Goal: Task Accomplishment & Management: Complete application form

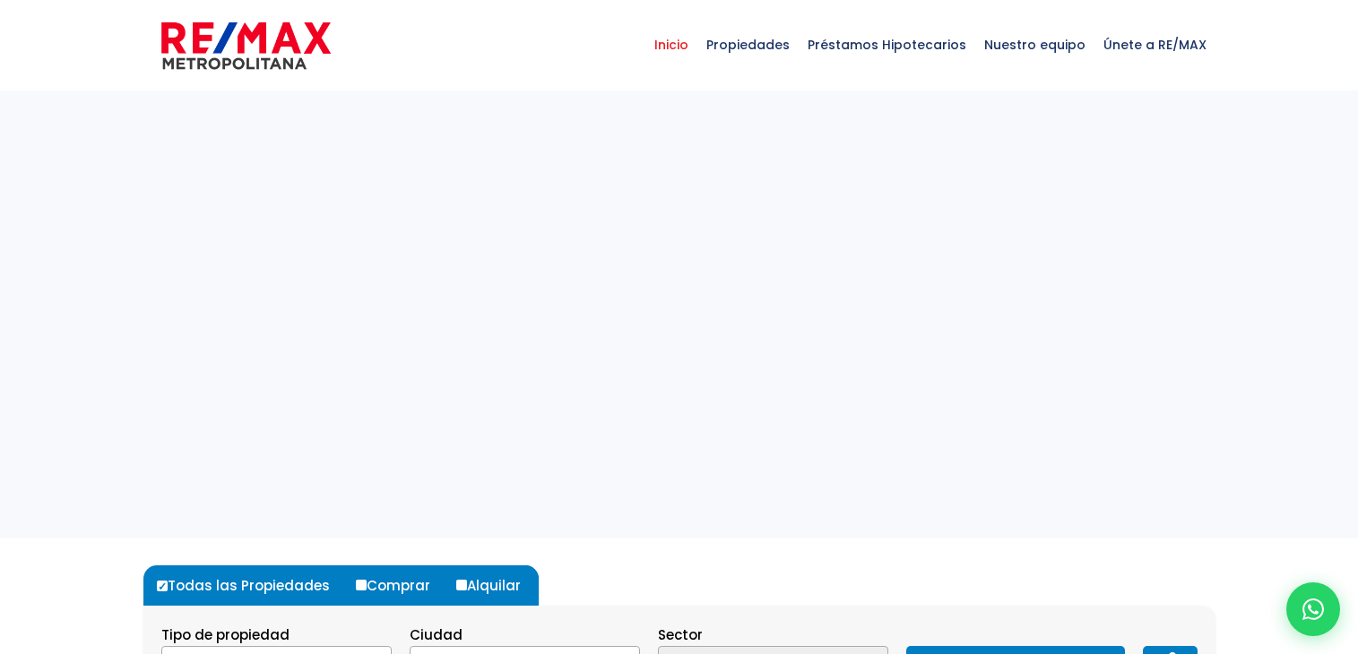
select select
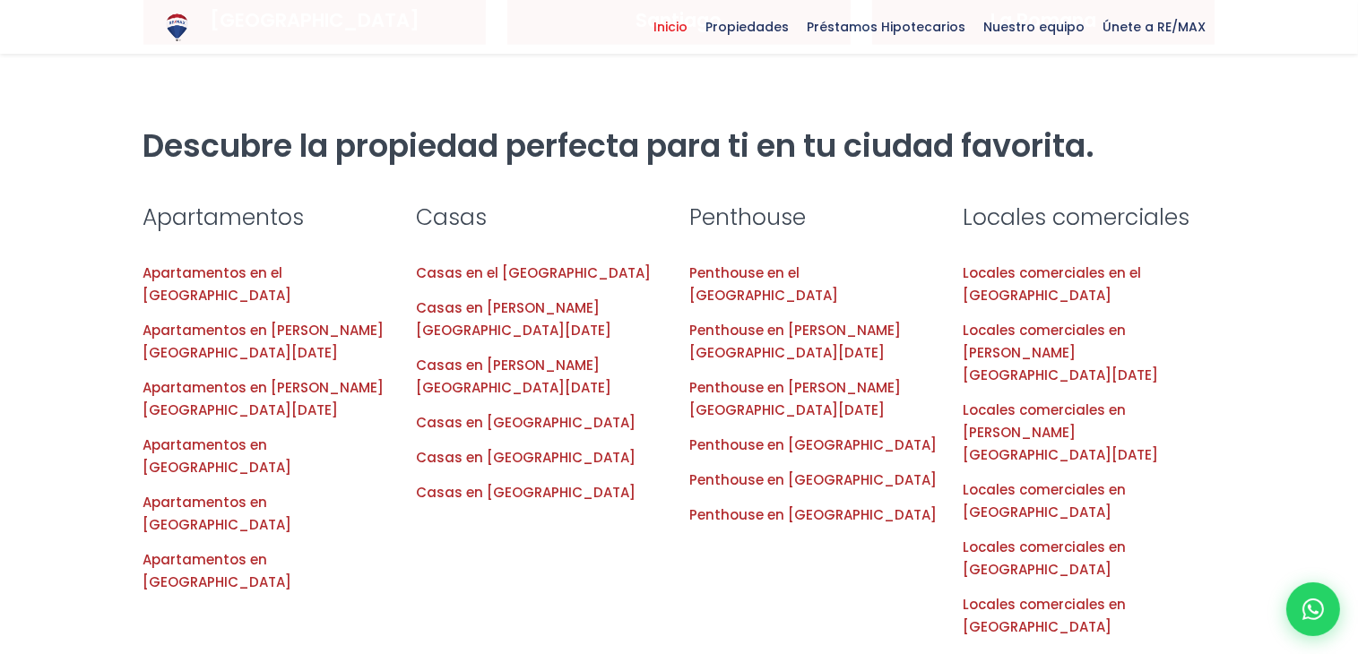
scroll to position [1828, 0]
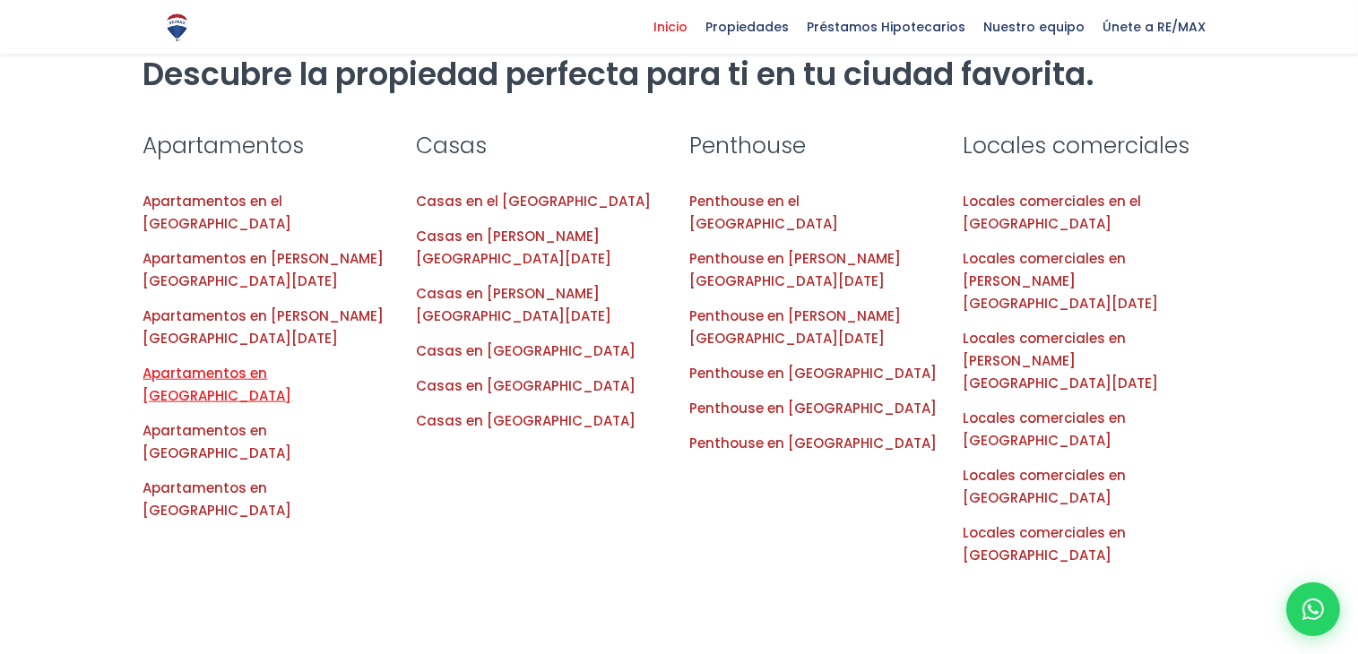
click at [280, 364] on link "Apartamentos en Punta Cana" at bounding box center [217, 384] width 149 height 41
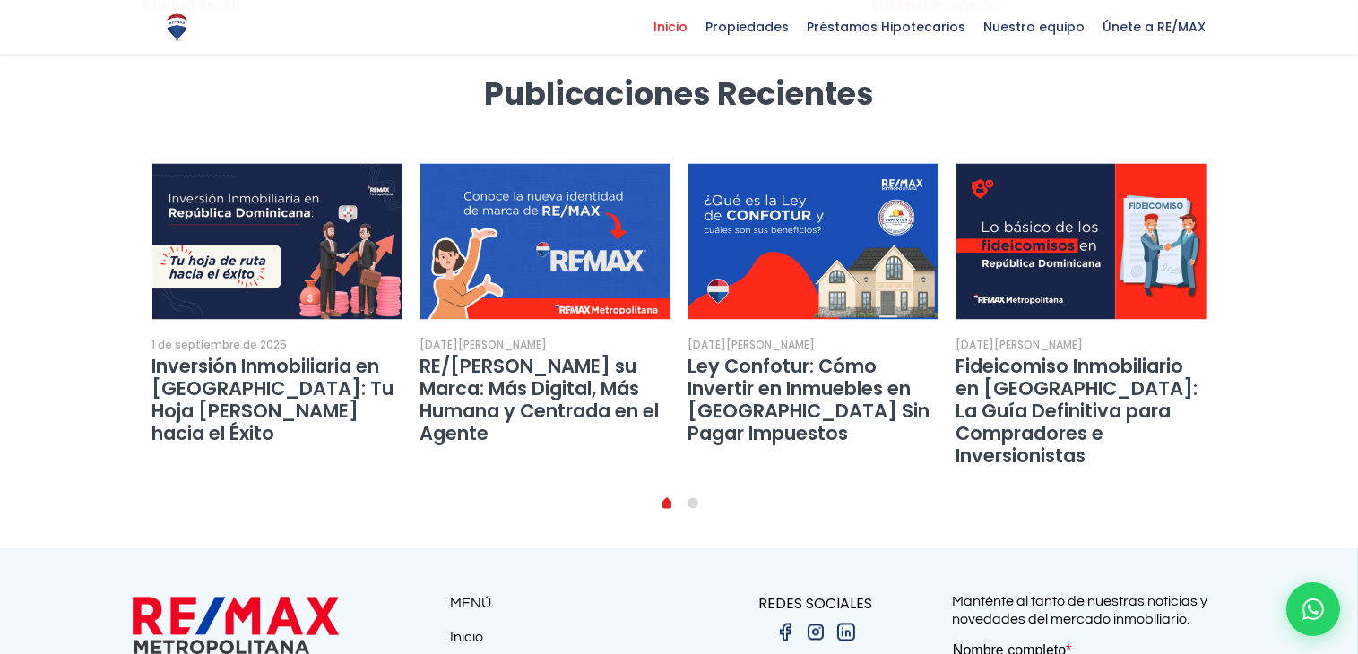
scroll to position [3487, 0]
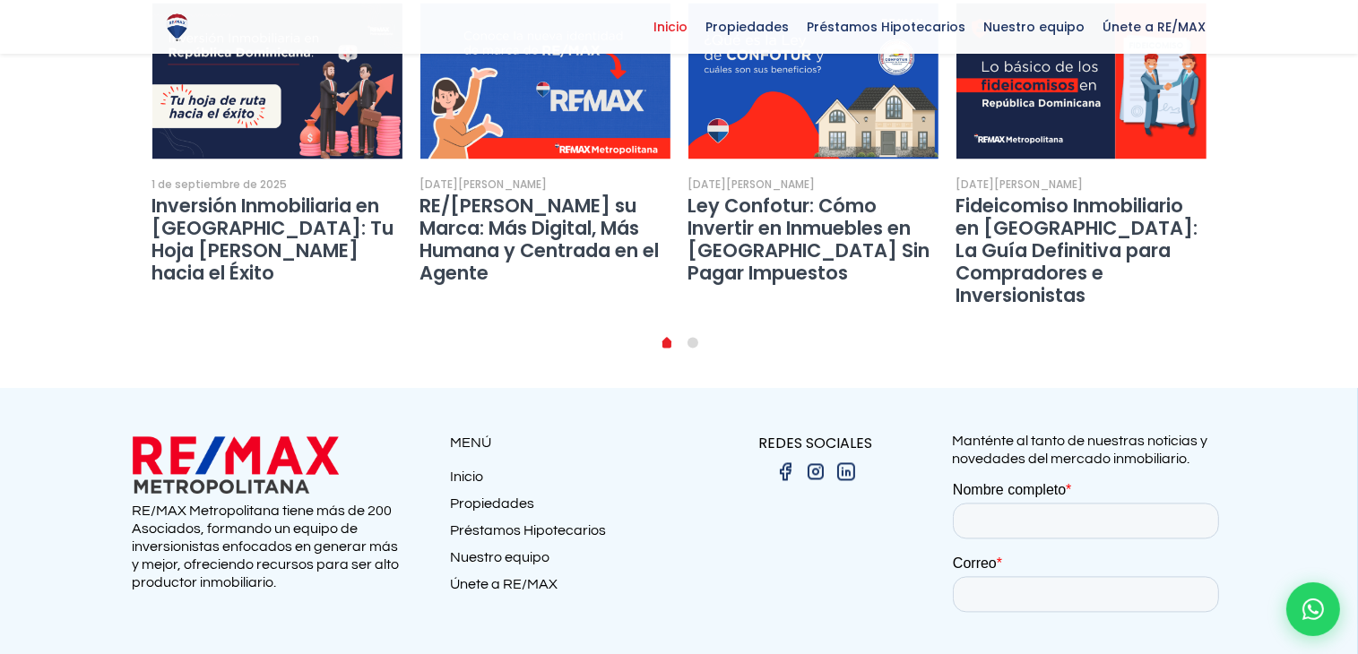
click at [478, 548] on link "Nuestro equipo" at bounding box center [565, 561] width 229 height 27
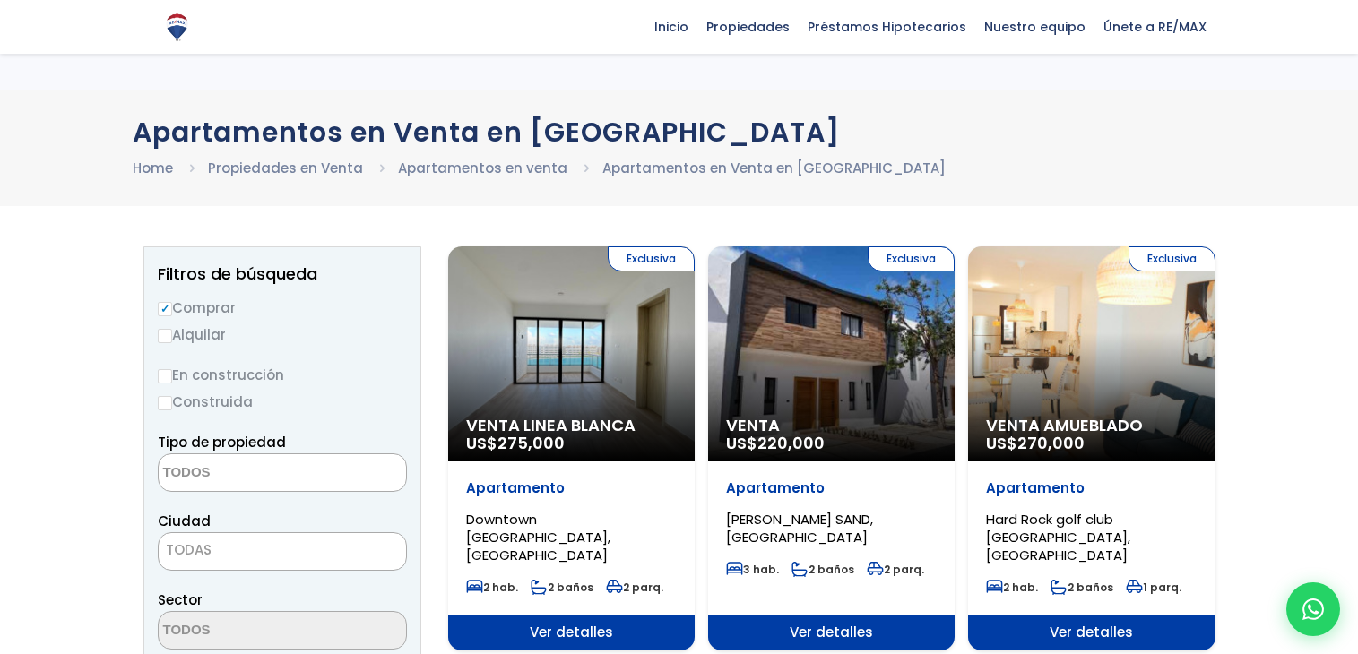
select select
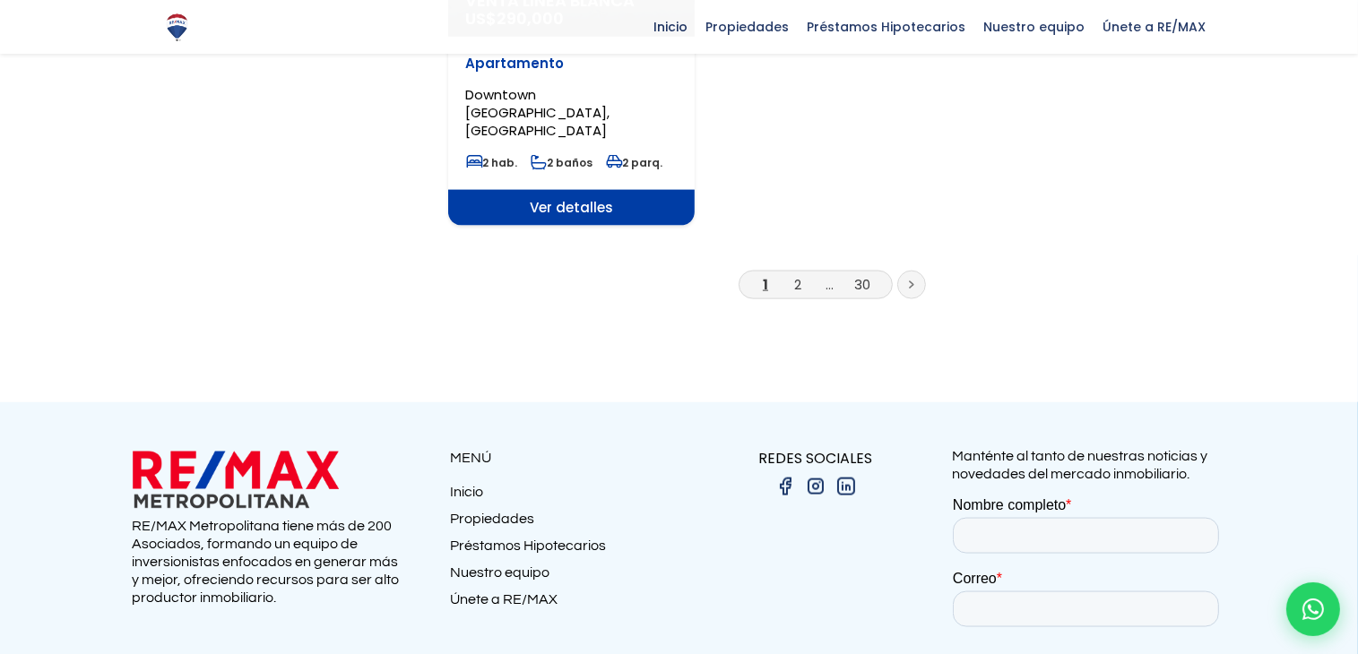
scroll to position [2549, 0]
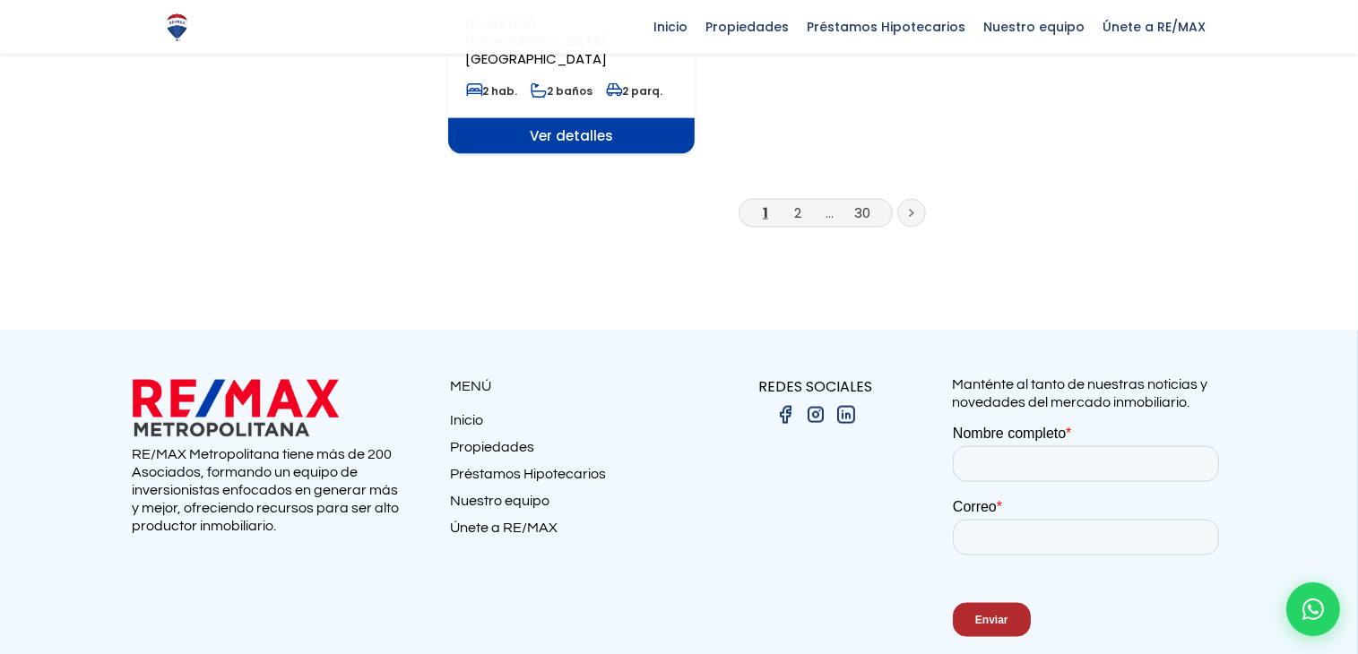
click at [819, 404] on img at bounding box center [816, 415] width 22 height 22
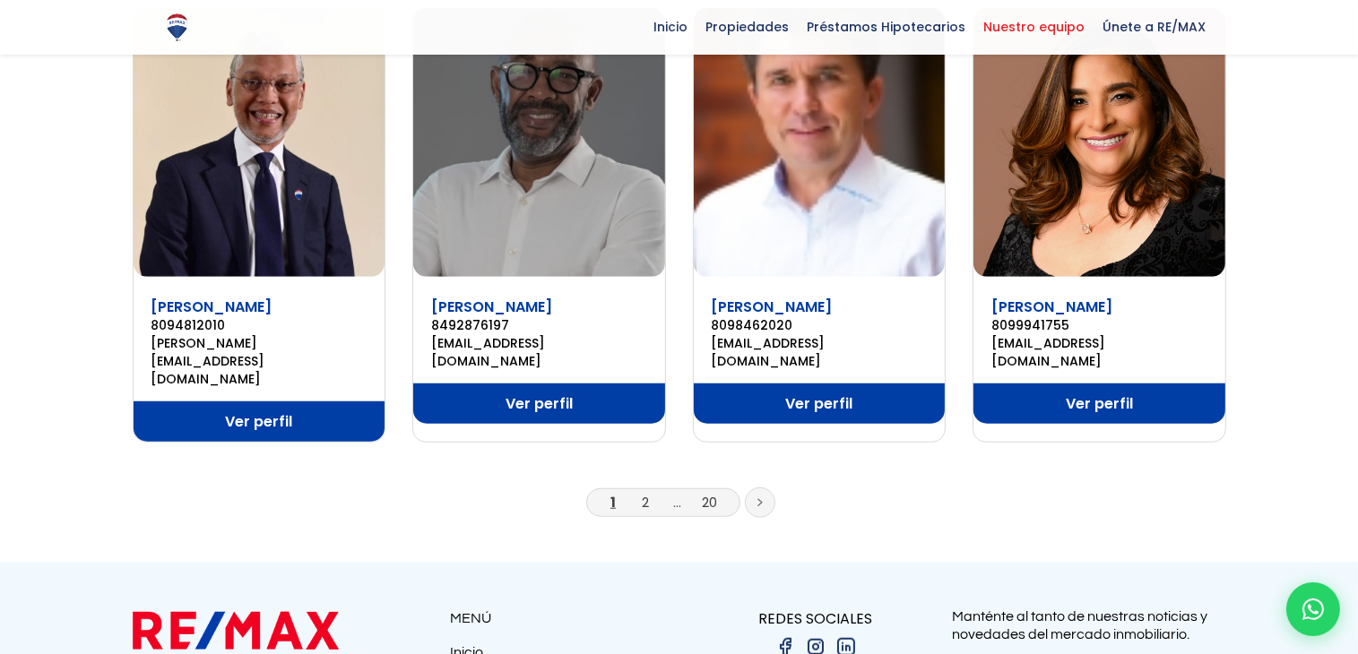
scroll to position [1259, 0]
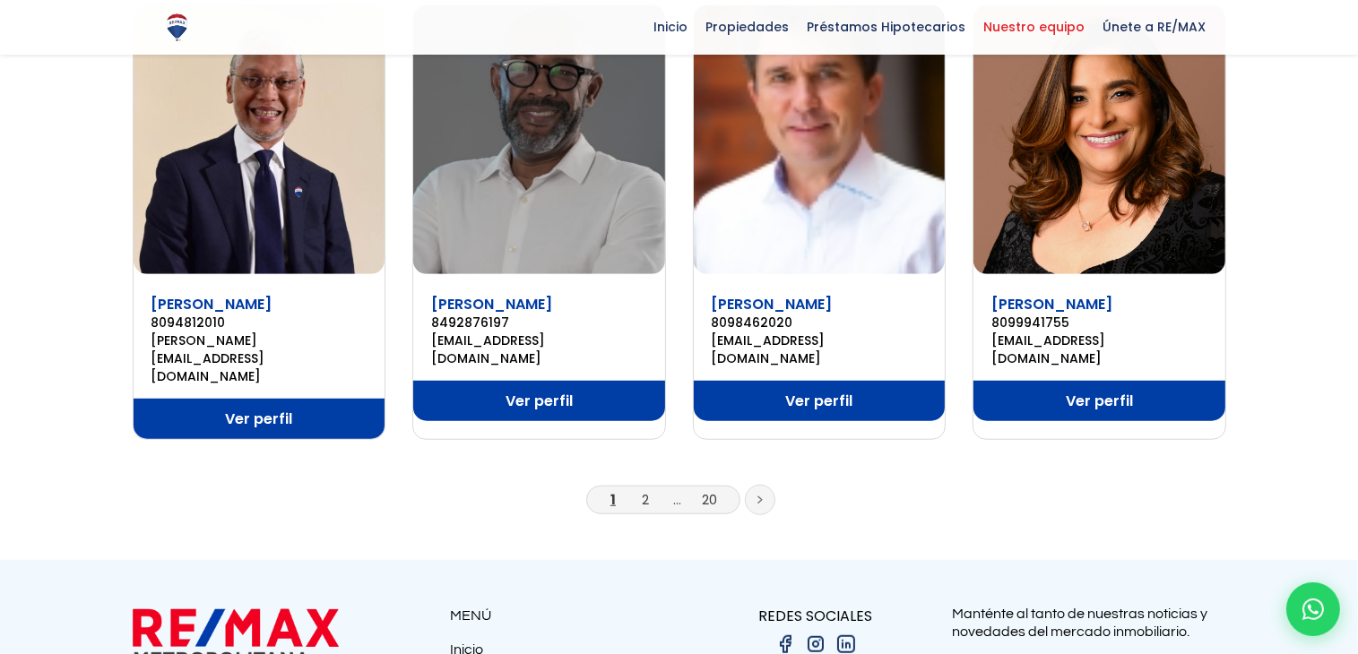
click at [753, 485] on link at bounding box center [760, 500] width 30 height 30
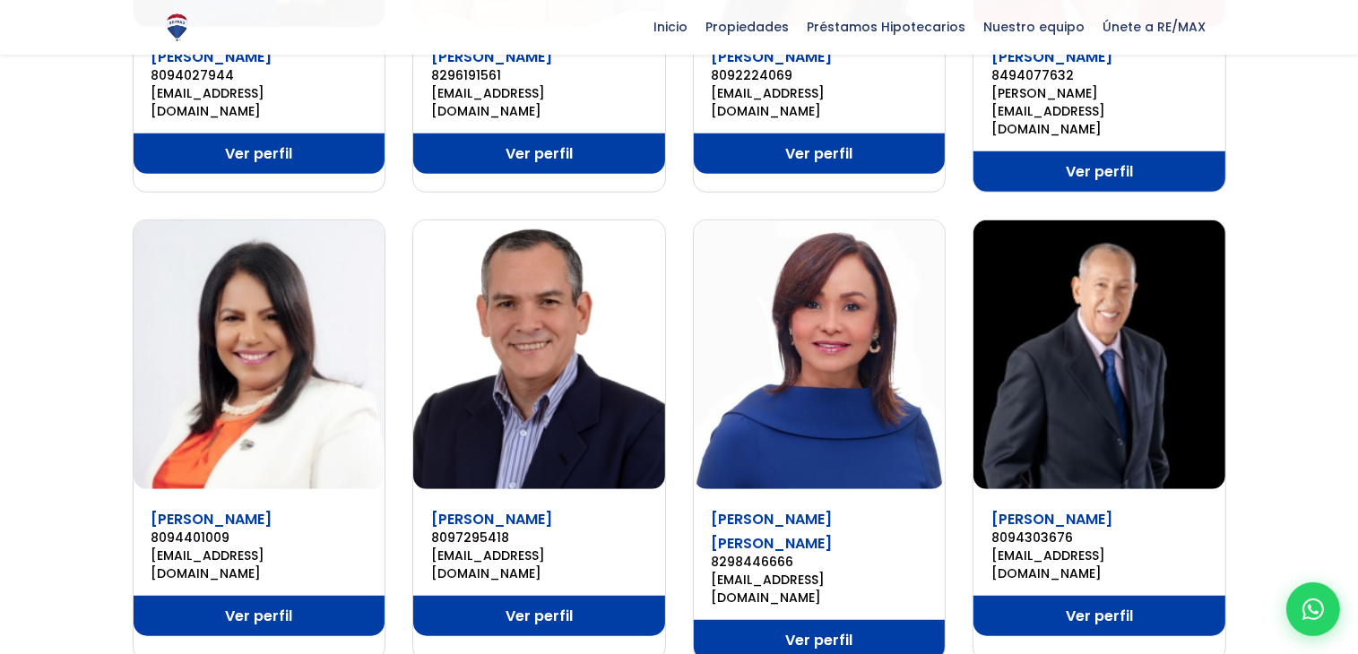
scroll to position [1075, 0]
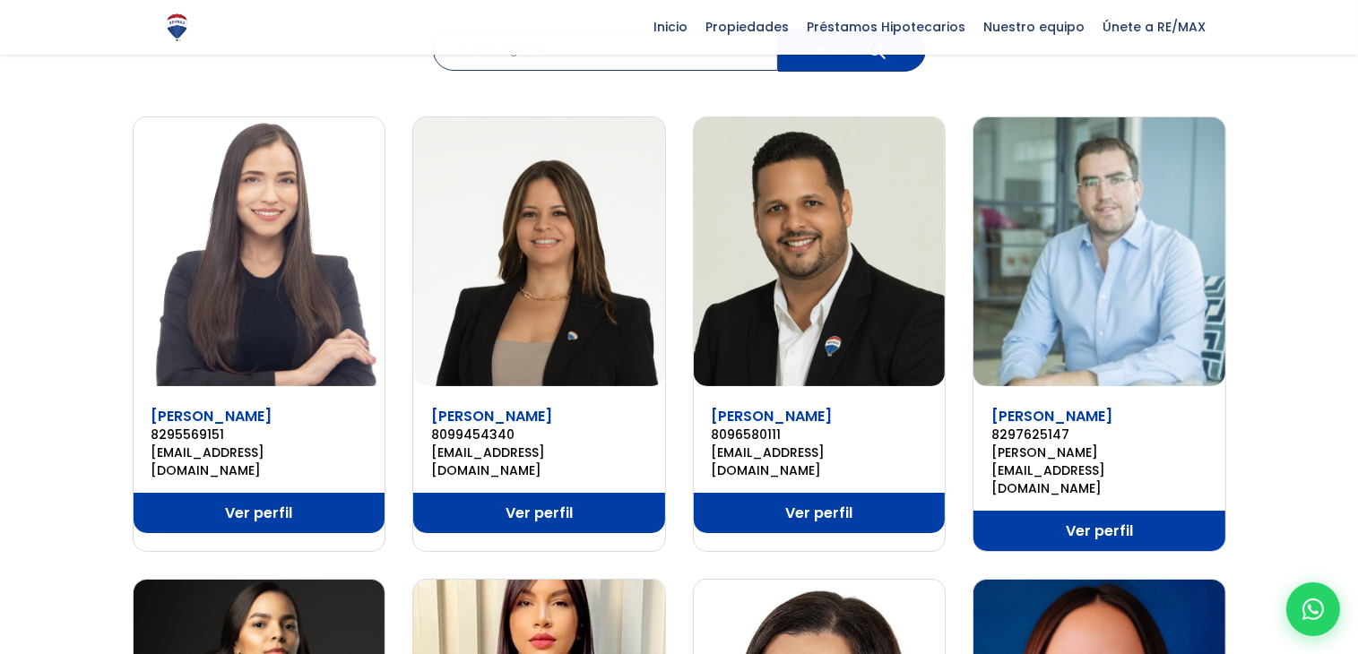
scroll to position [0, 0]
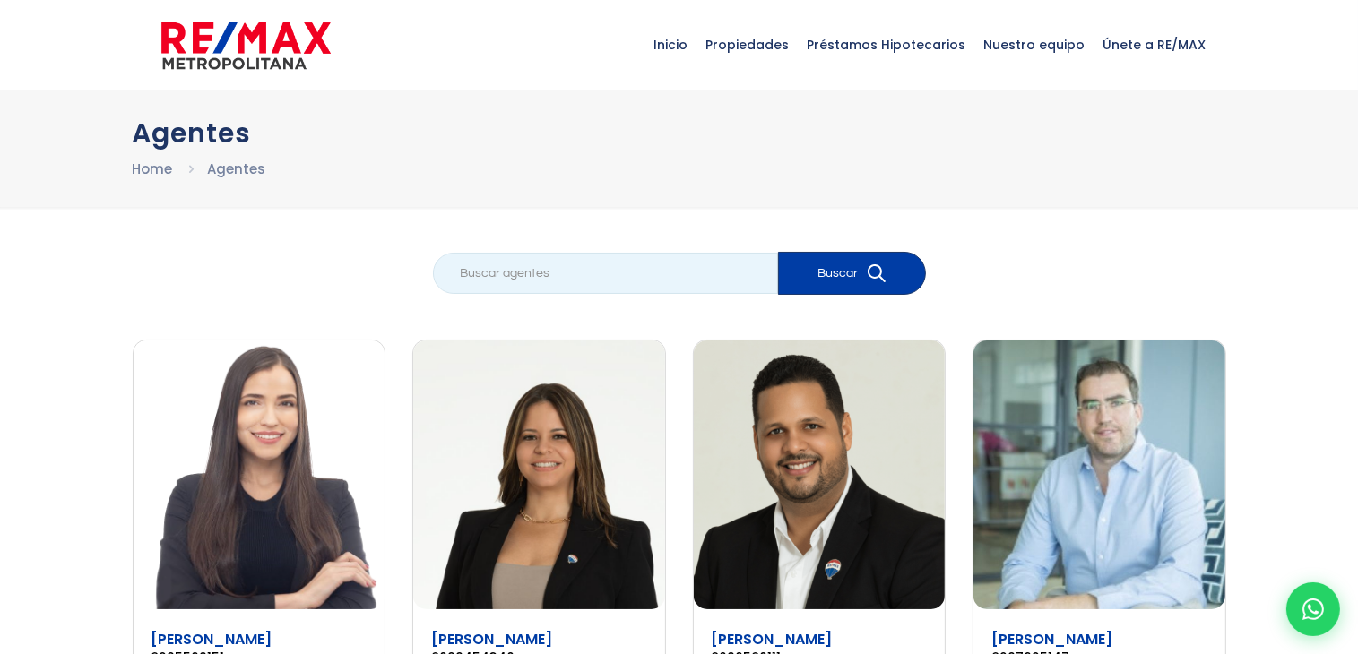
click at [498, 274] on input "search" at bounding box center [605, 273] width 345 height 41
type input "o"
type input "H"
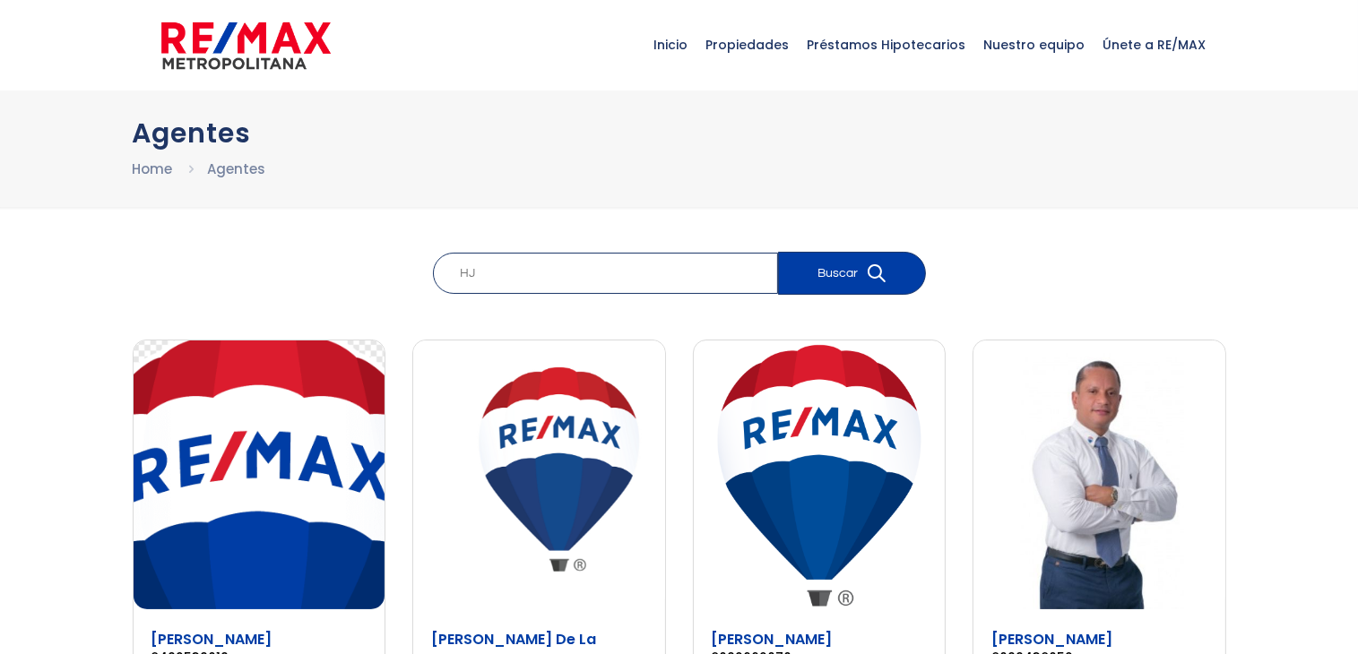
type input "H"
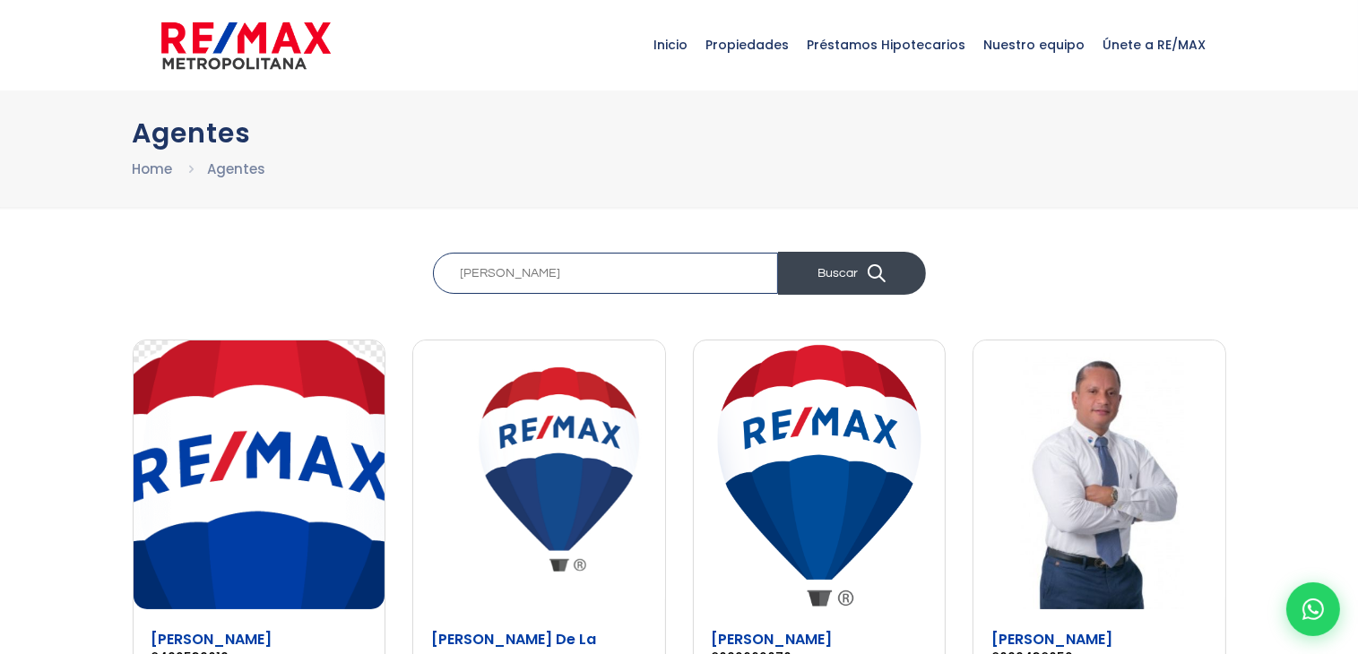
type input "Jorge"
click at [832, 269] on button "Buscar" at bounding box center [852, 273] width 148 height 43
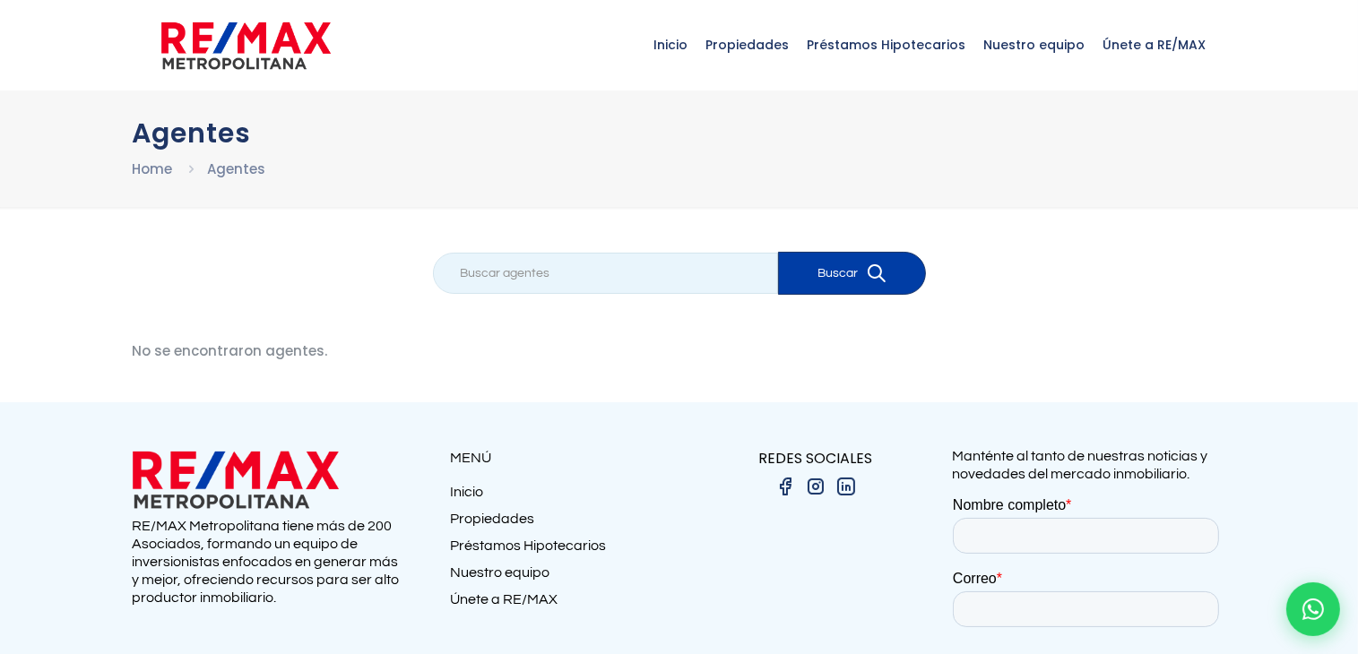
click at [519, 281] on input "search" at bounding box center [605, 273] width 345 height 41
type input "Muza"
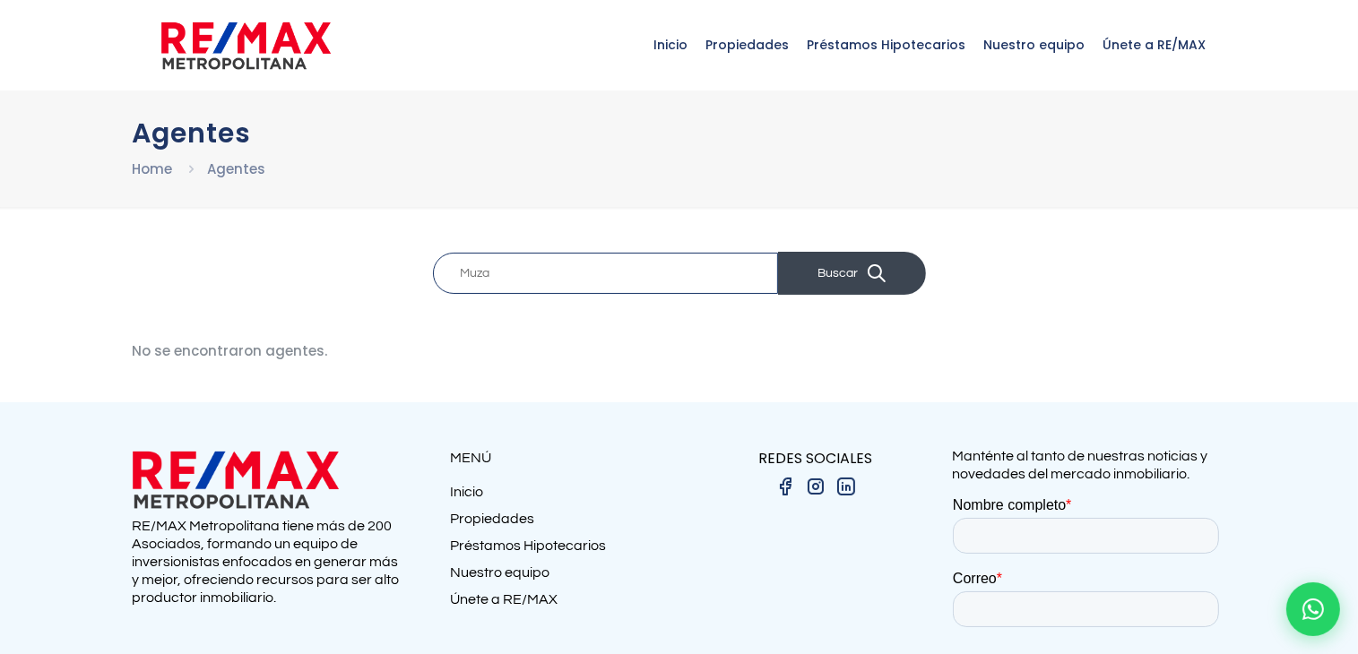
click at [860, 271] on button "Buscar" at bounding box center [852, 273] width 148 height 43
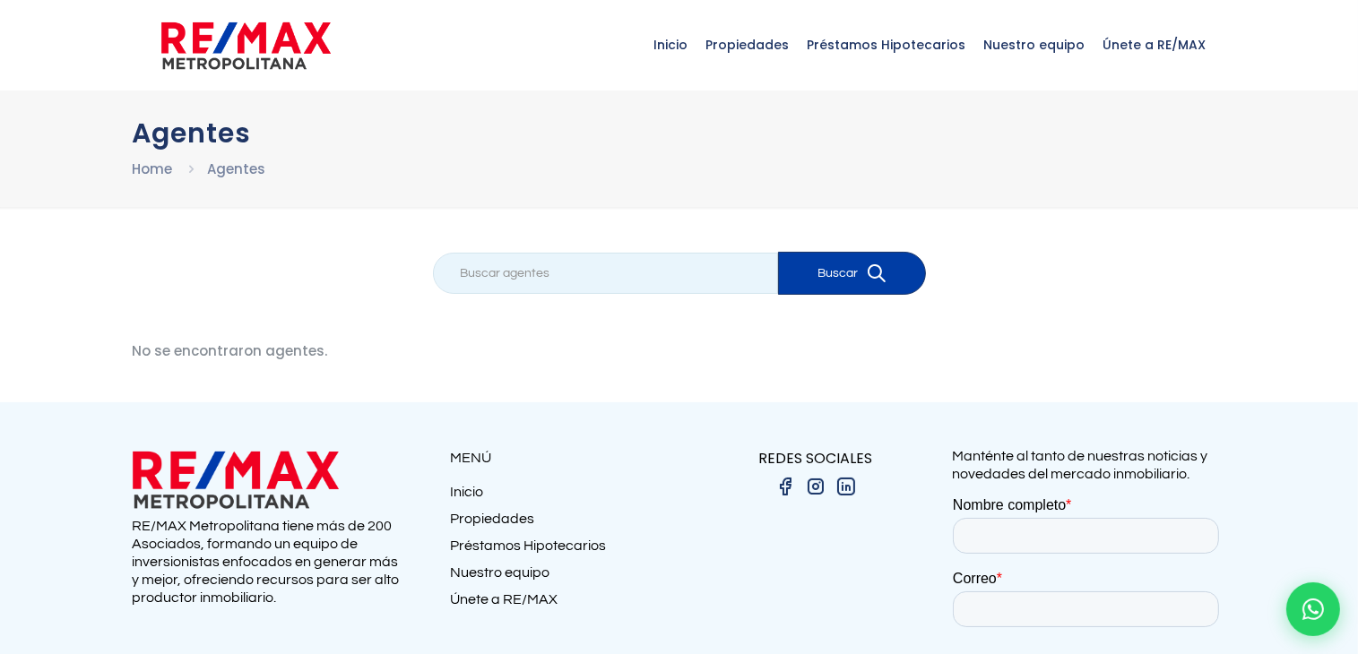
click at [548, 272] on input "search" at bounding box center [605, 273] width 345 height 41
type input "Musa"
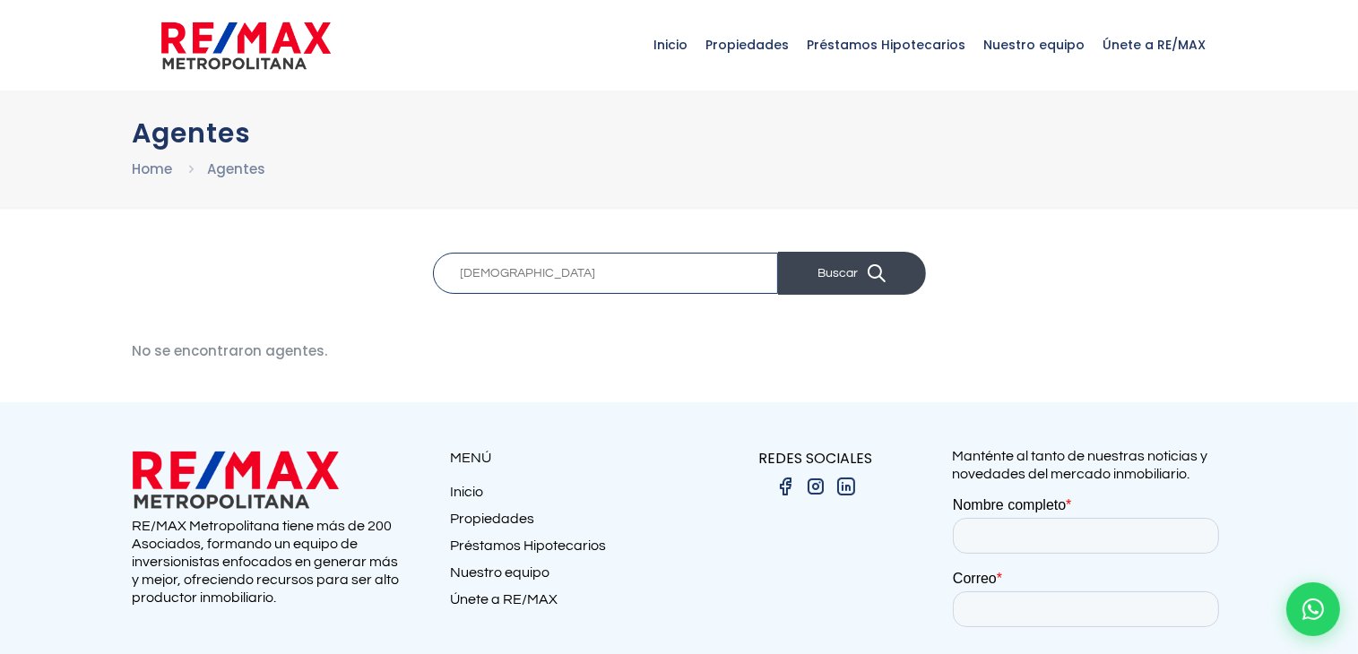
click at [823, 280] on button "Buscar" at bounding box center [852, 273] width 148 height 43
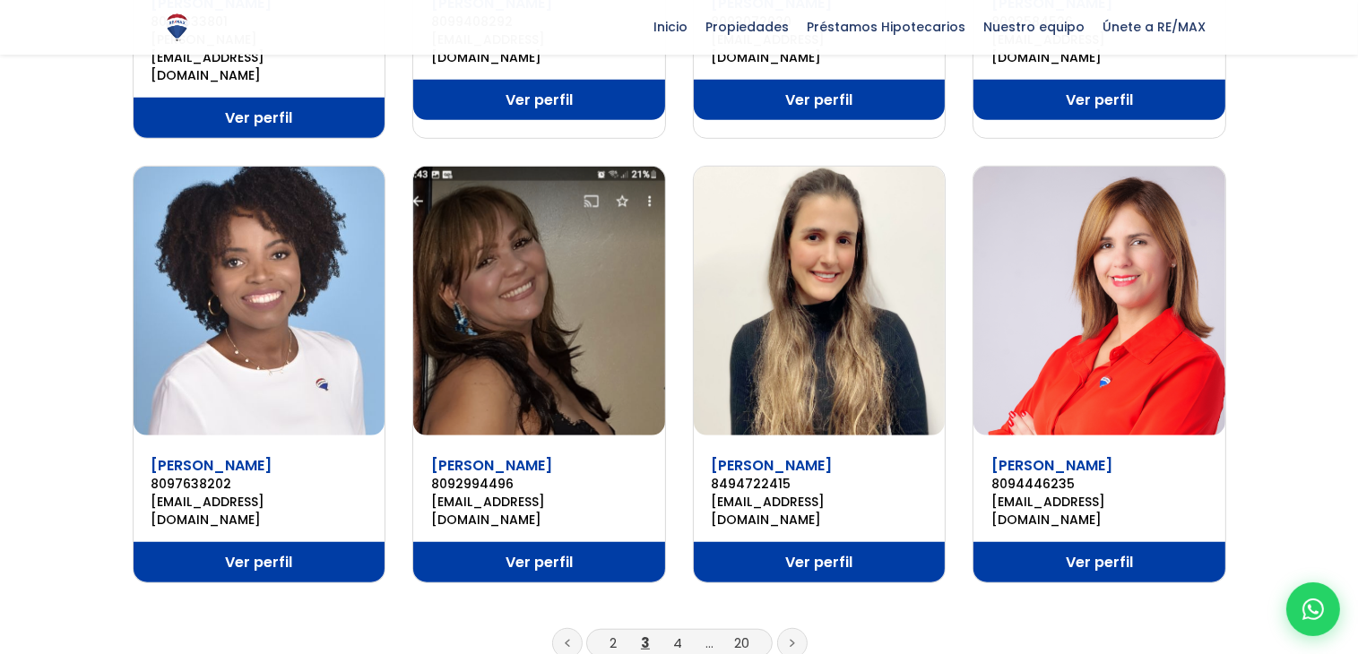
scroll to position [1106, 0]
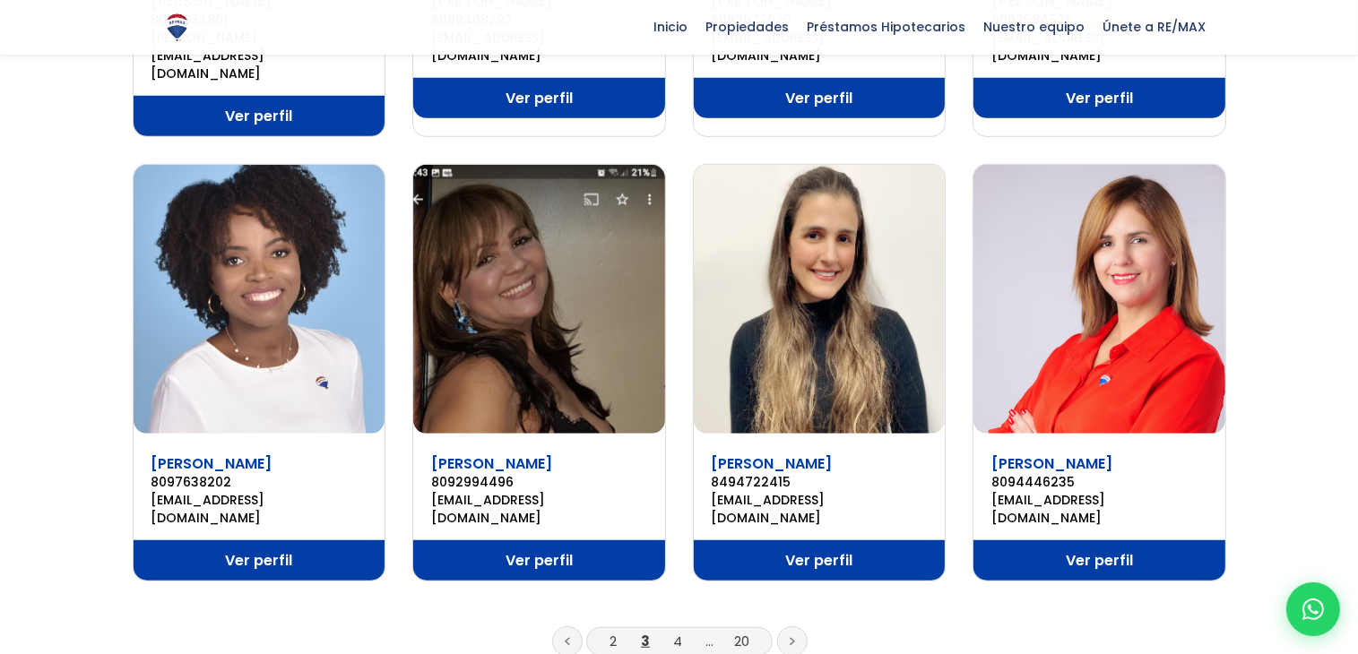
click at [791, 626] on link at bounding box center [792, 641] width 30 height 30
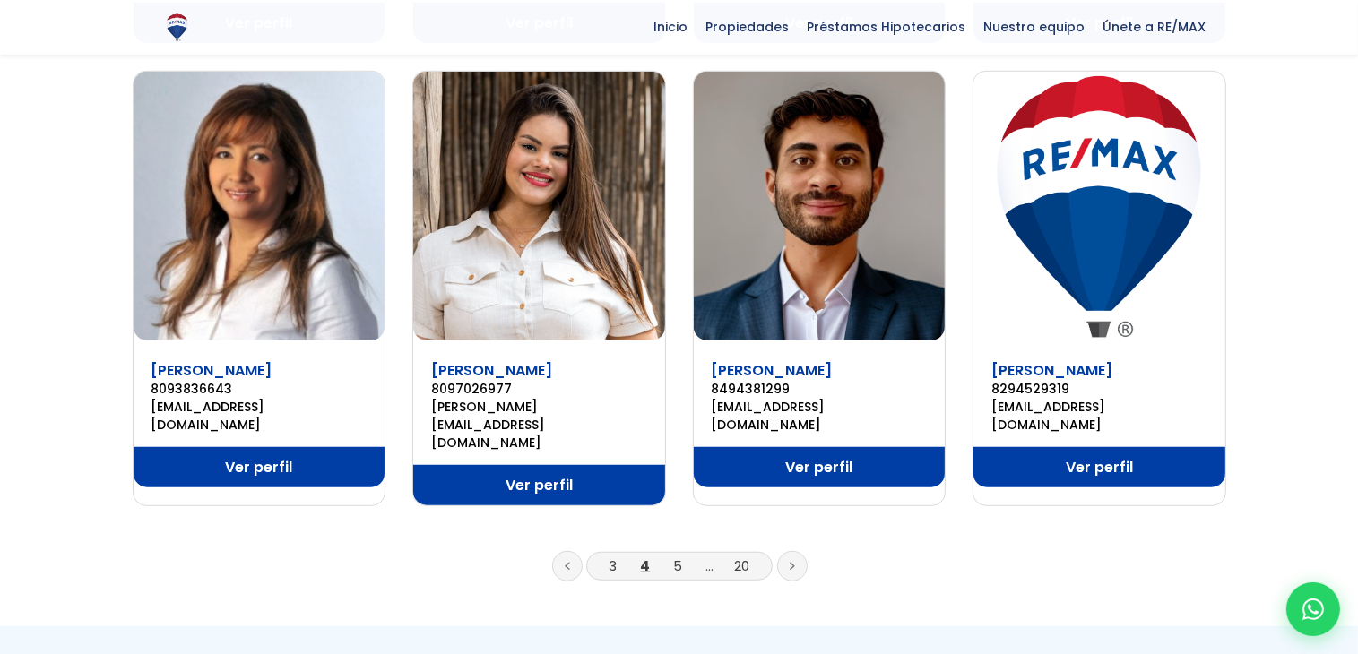
scroll to position [1178, 0]
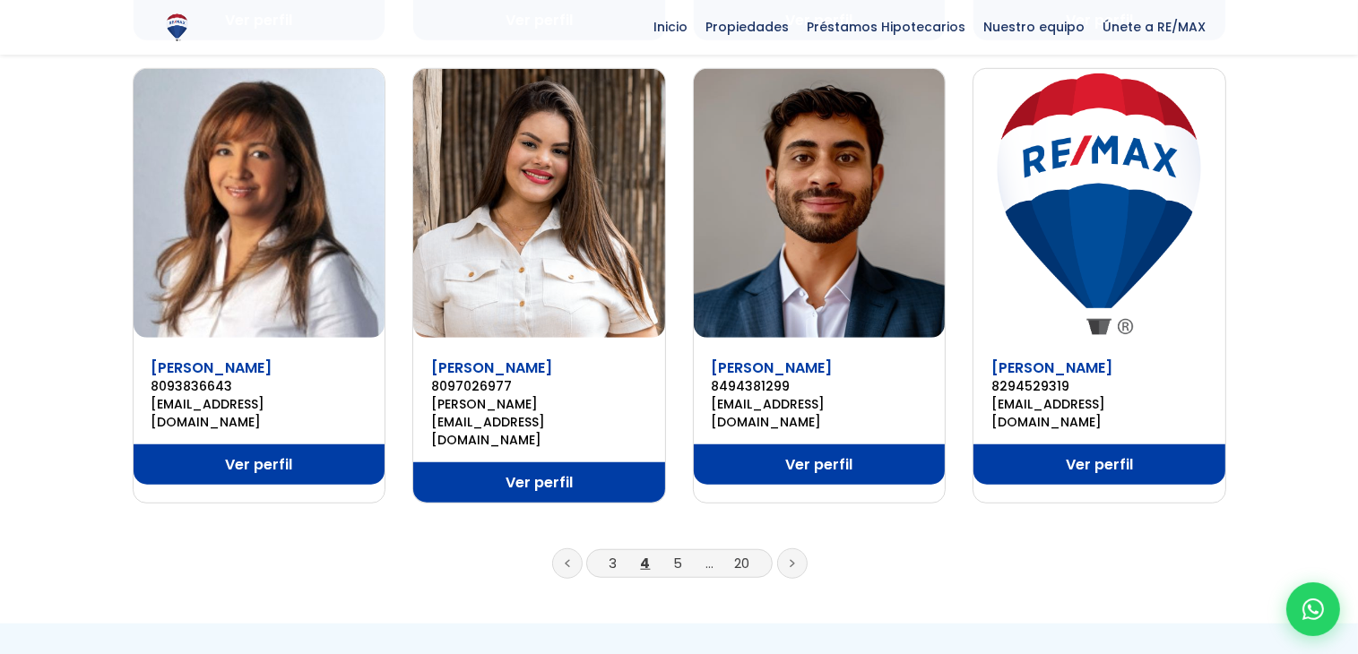
click at [790, 561] on icon at bounding box center [792, 564] width 4 height 6
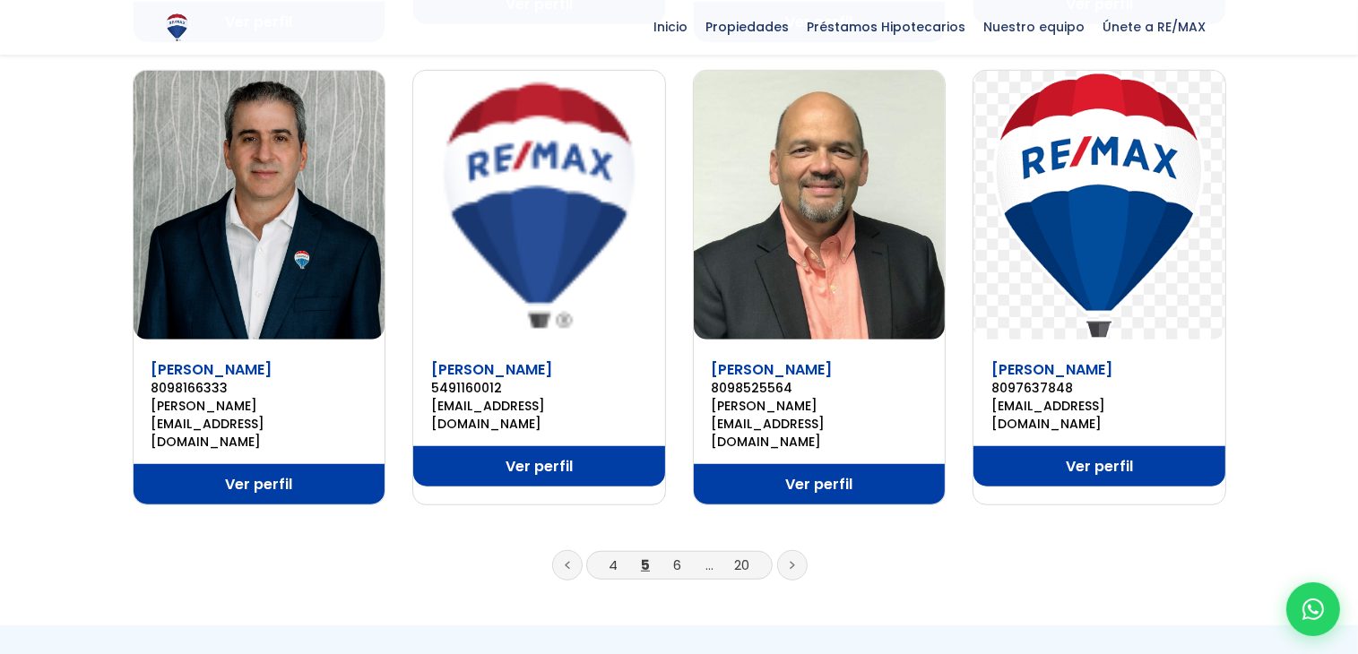
scroll to position [1196, 0]
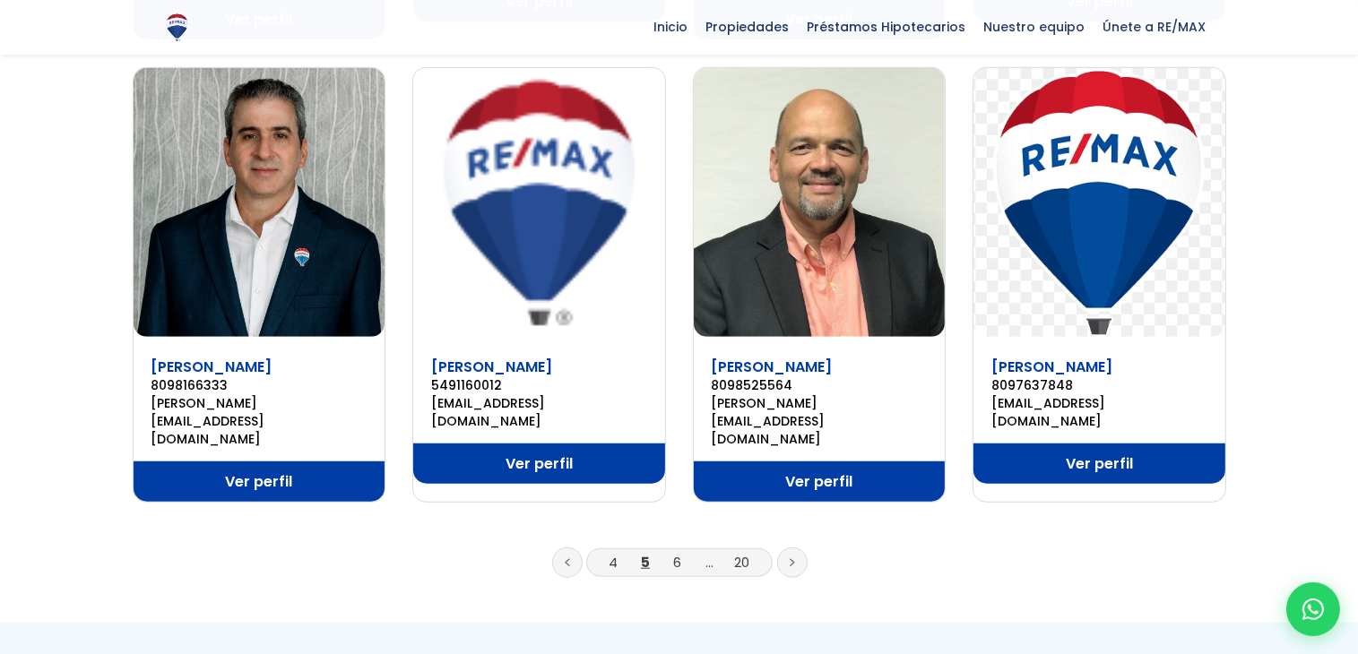
click at [796, 548] on link at bounding box center [792, 563] width 30 height 30
click at [789, 548] on link at bounding box center [792, 563] width 30 height 30
click at [677, 553] on link "6" at bounding box center [678, 562] width 8 height 19
click at [613, 553] on link "4" at bounding box center [612, 562] width 9 height 19
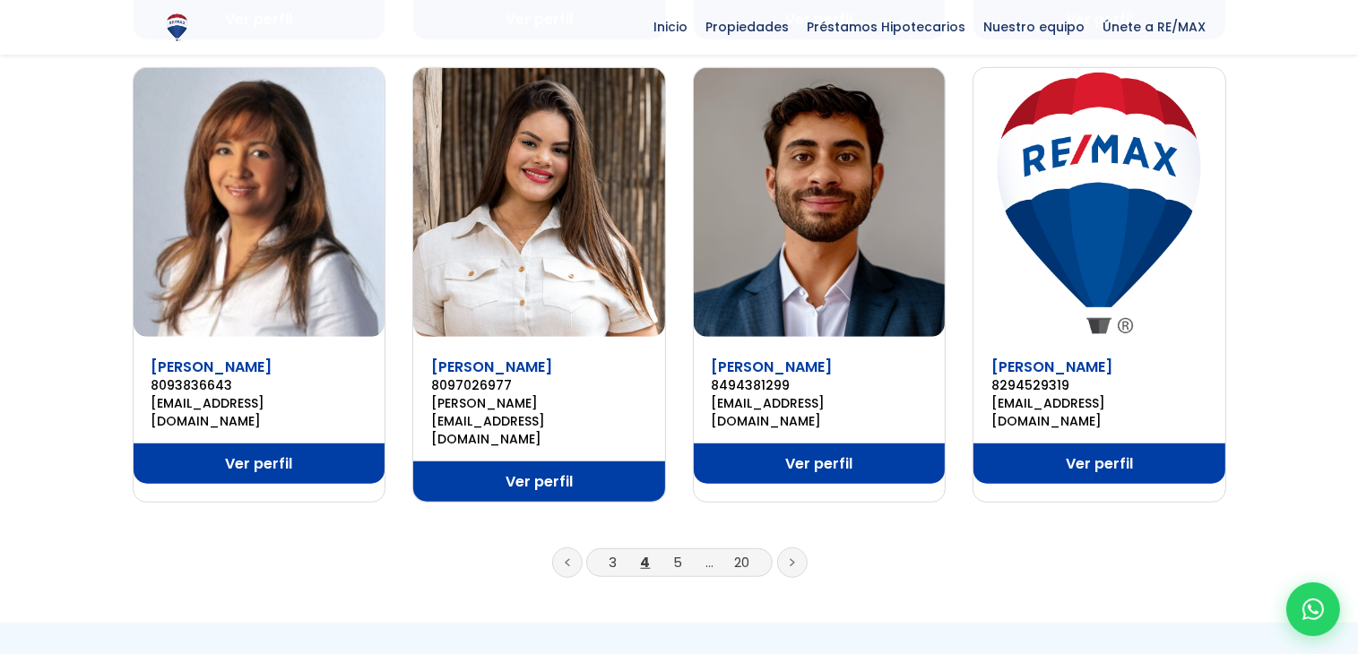
scroll to position [1178, 0]
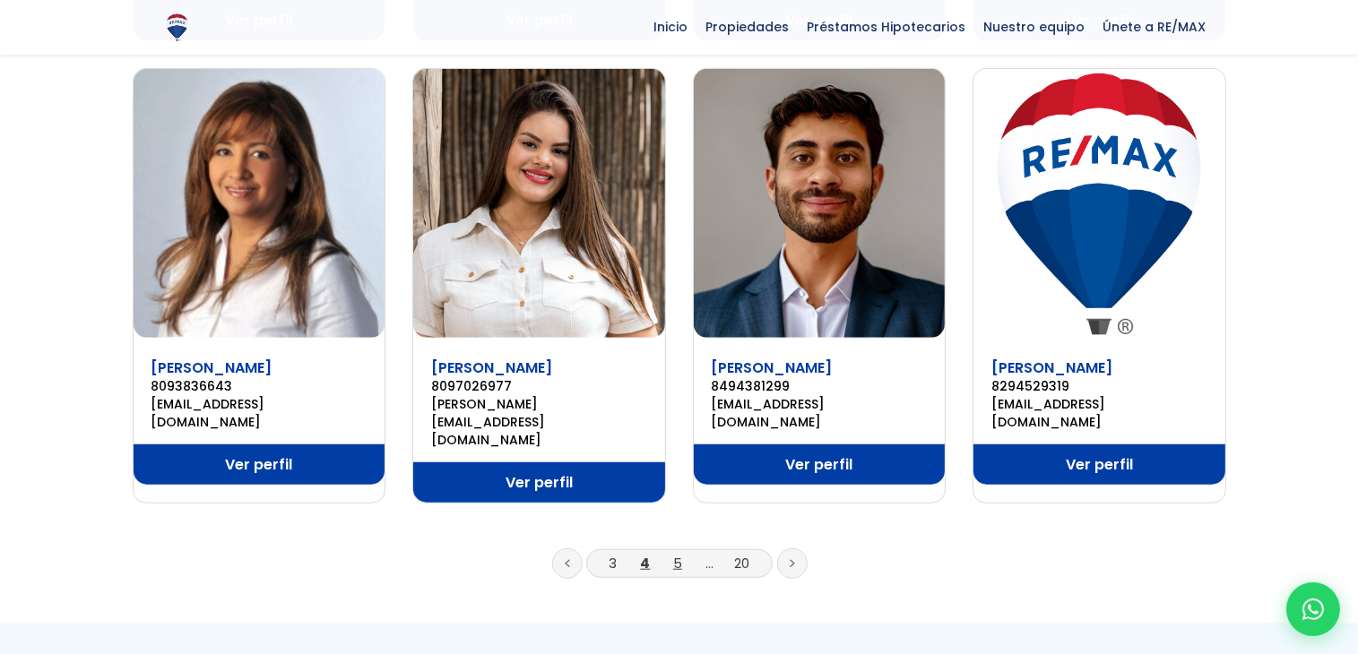
click at [677, 554] on link "5" at bounding box center [677, 563] width 9 height 19
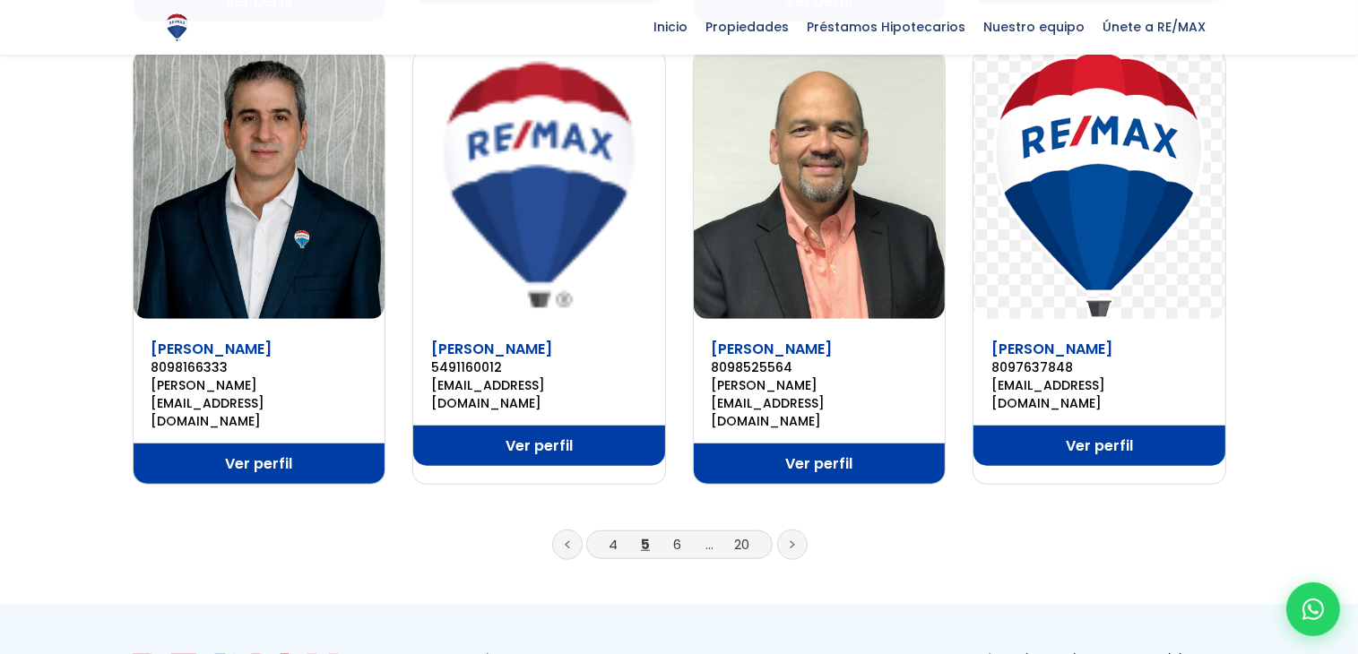
scroll to position [1219, 0]
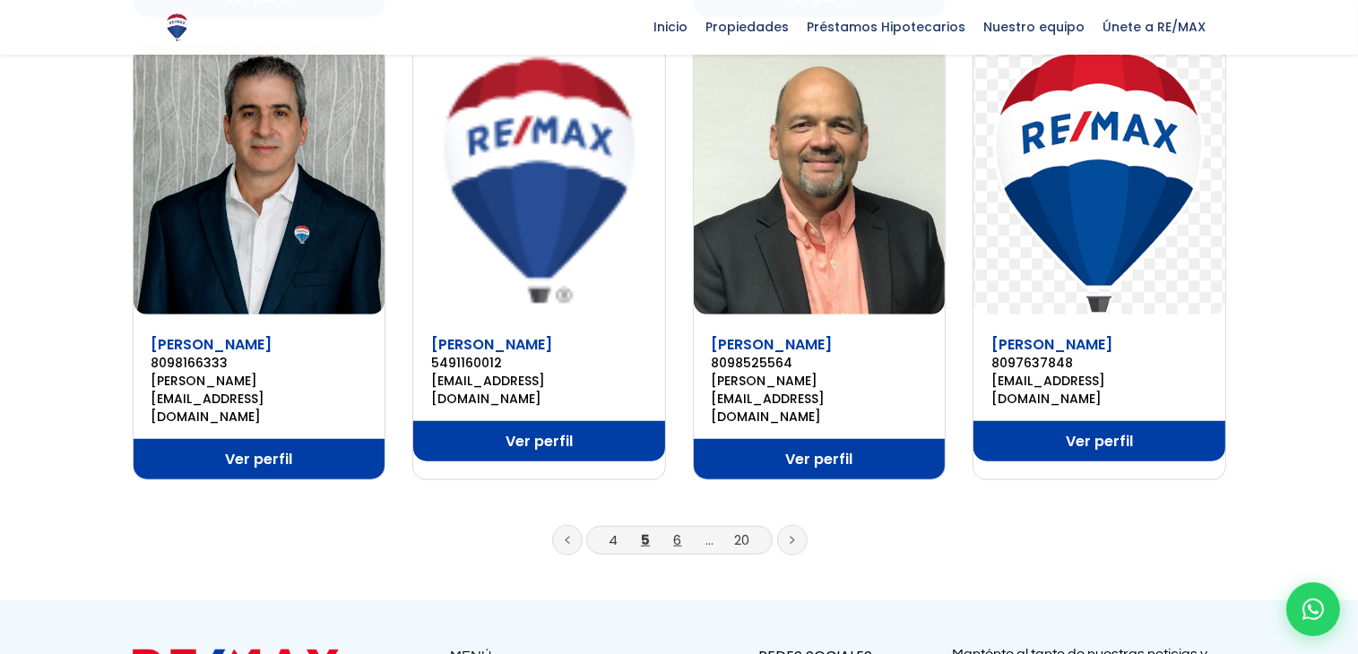
click at [677, 531] on link "6" at bounding box center [678, 540] width 8 height 19
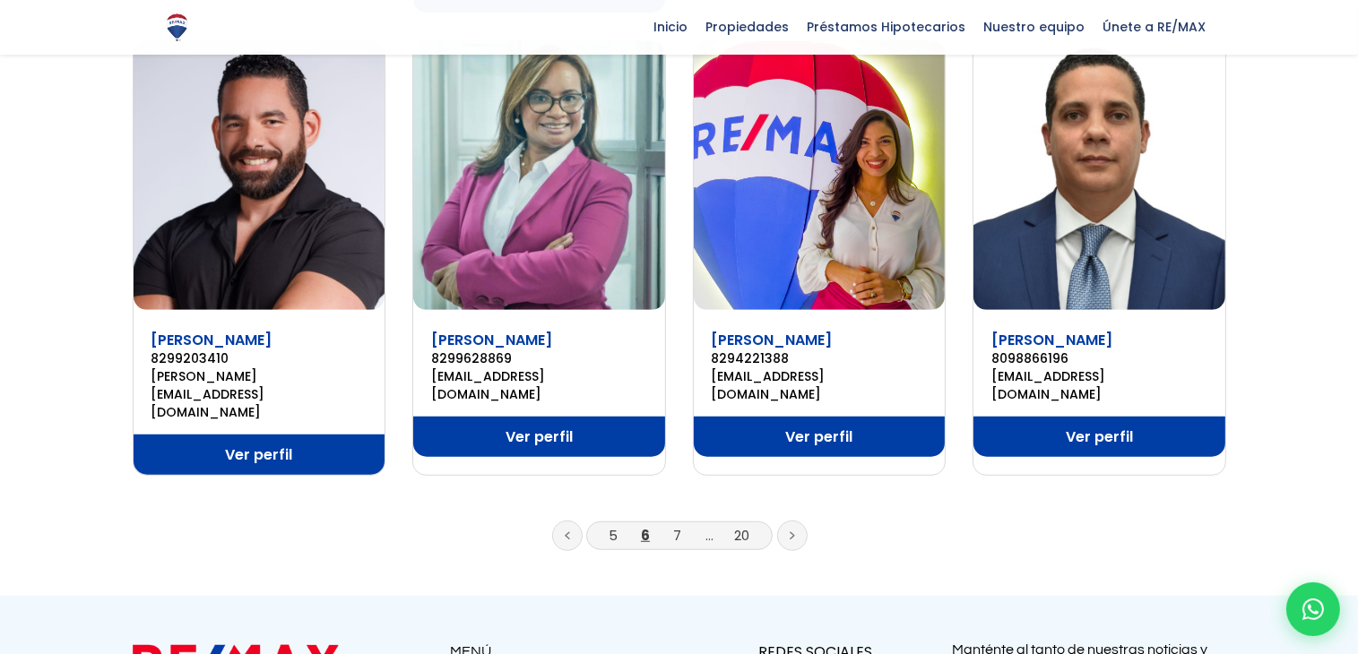
scroll to position [1255, 0]
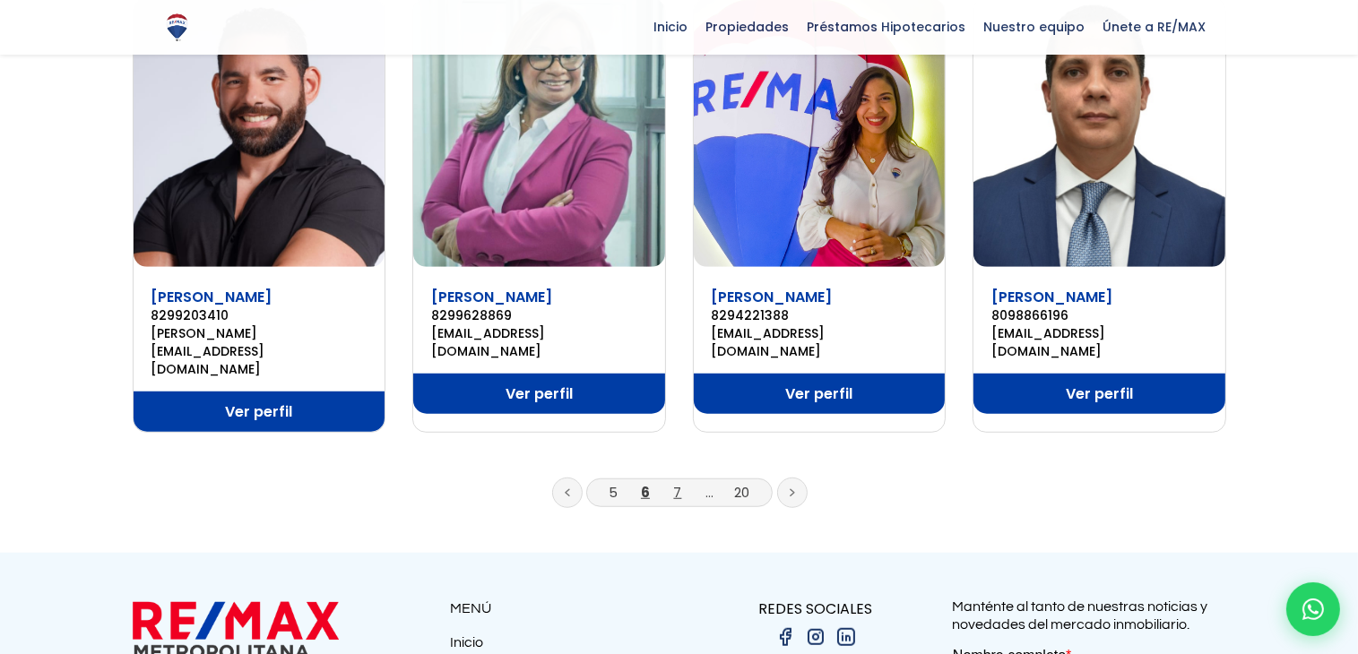
click at [677, 483] on link "7" at bounding box center [678, 492] width 8 height 19
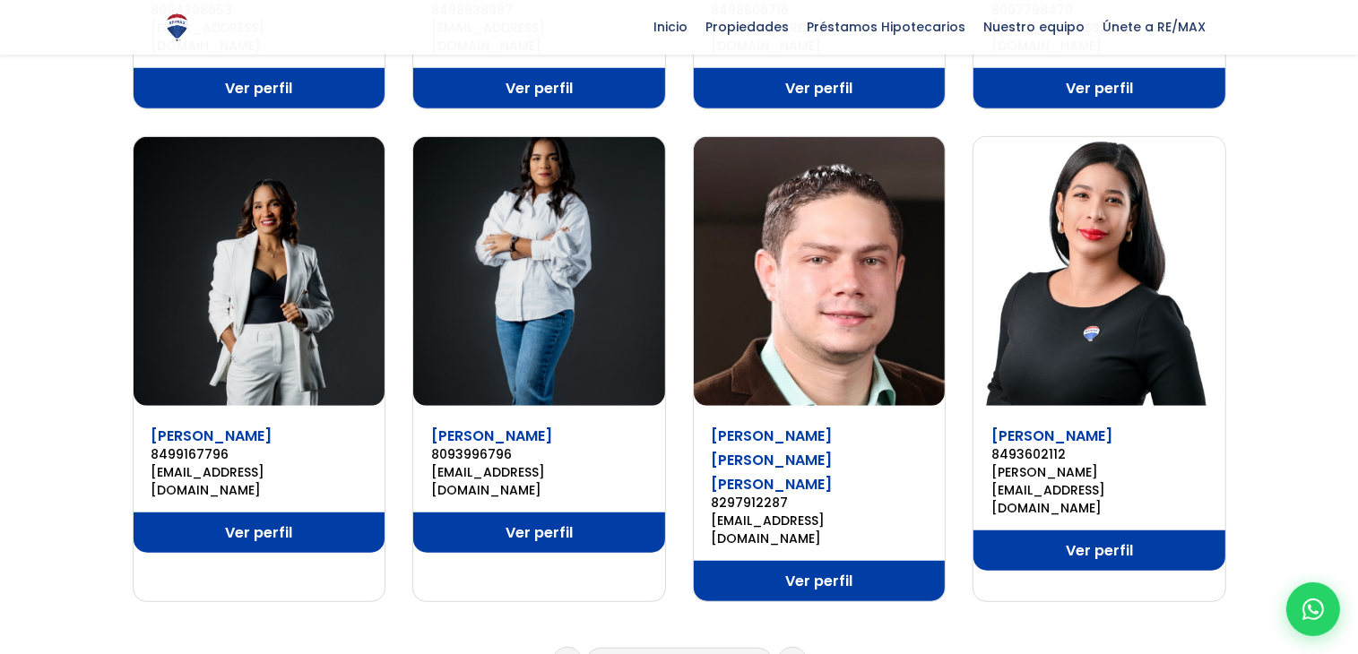
scroll to position [1111, 0]
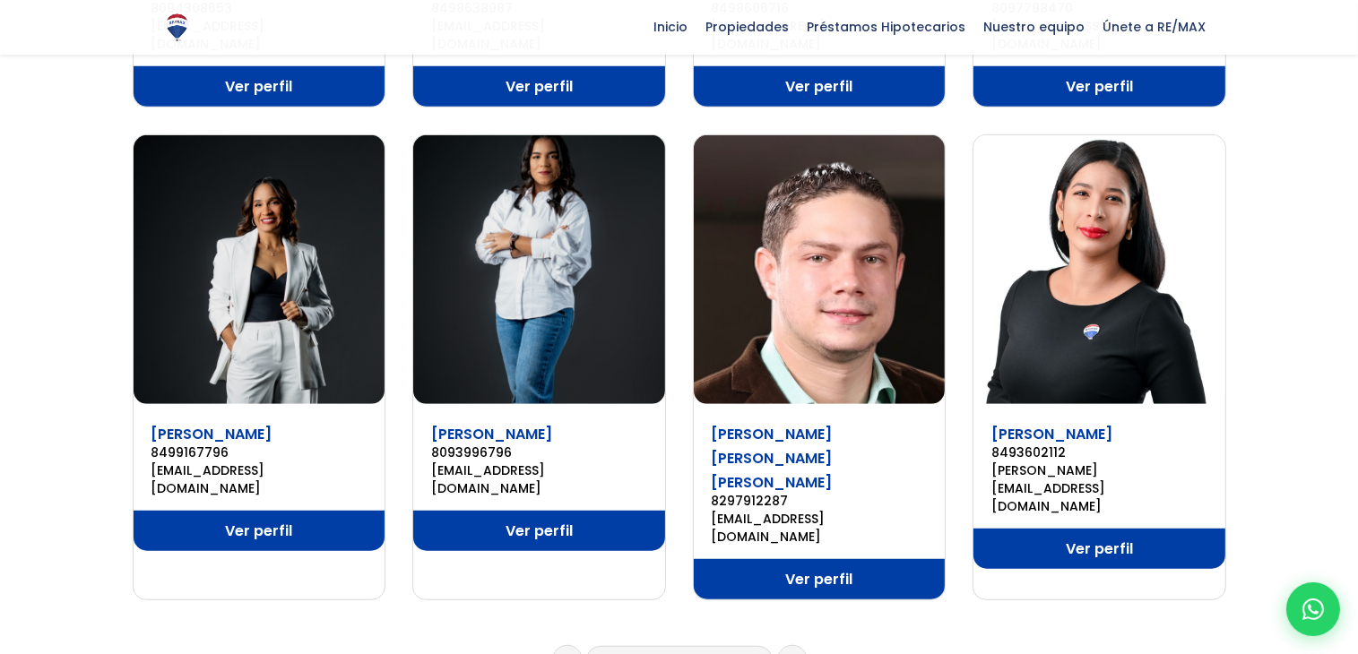
click at [674, 651] on link "8" at bounding box center [678, 660] width 8 height 19
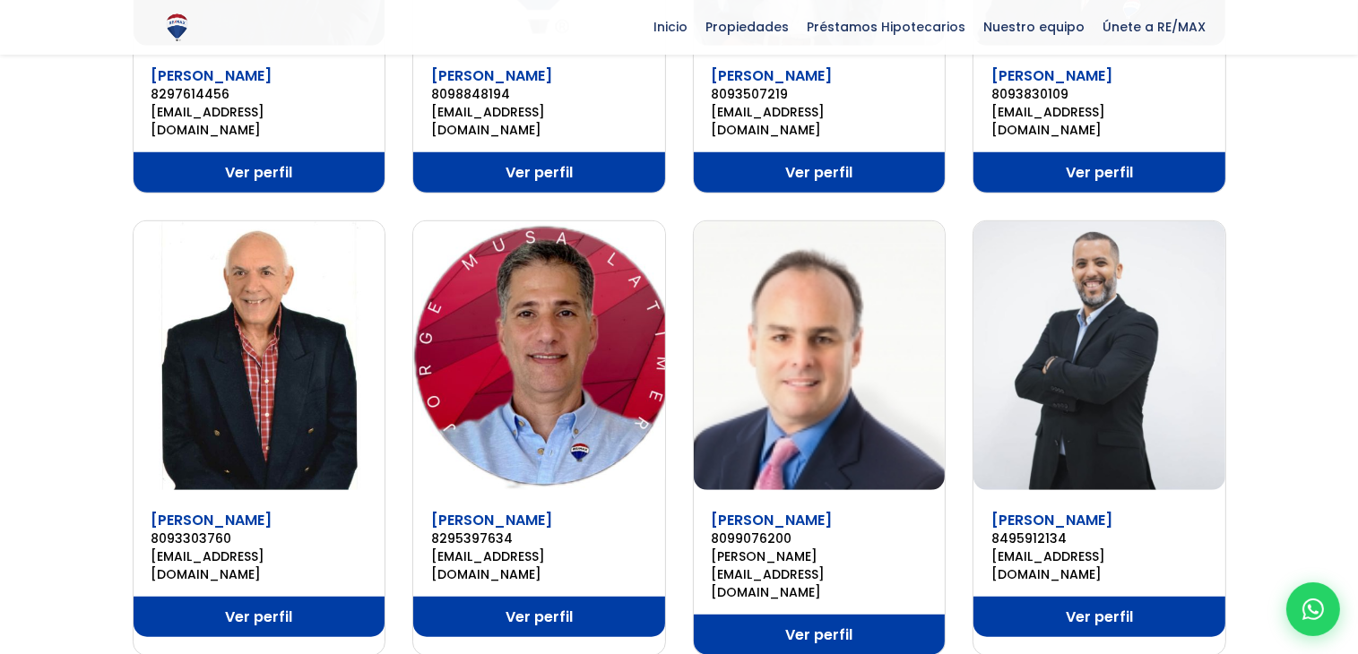
scroll to position [1040, 0]
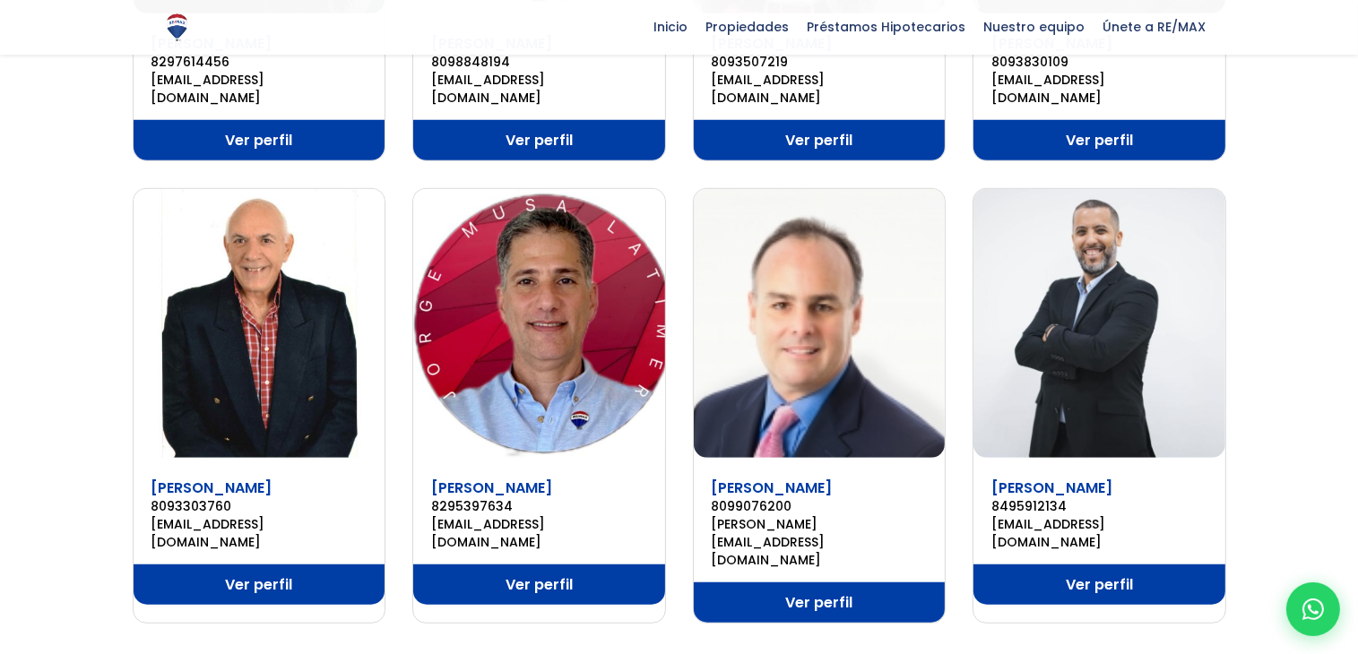
click at [505, 565] on link "Ver perfil" at bounding box center [539, 585] width 252 height 40
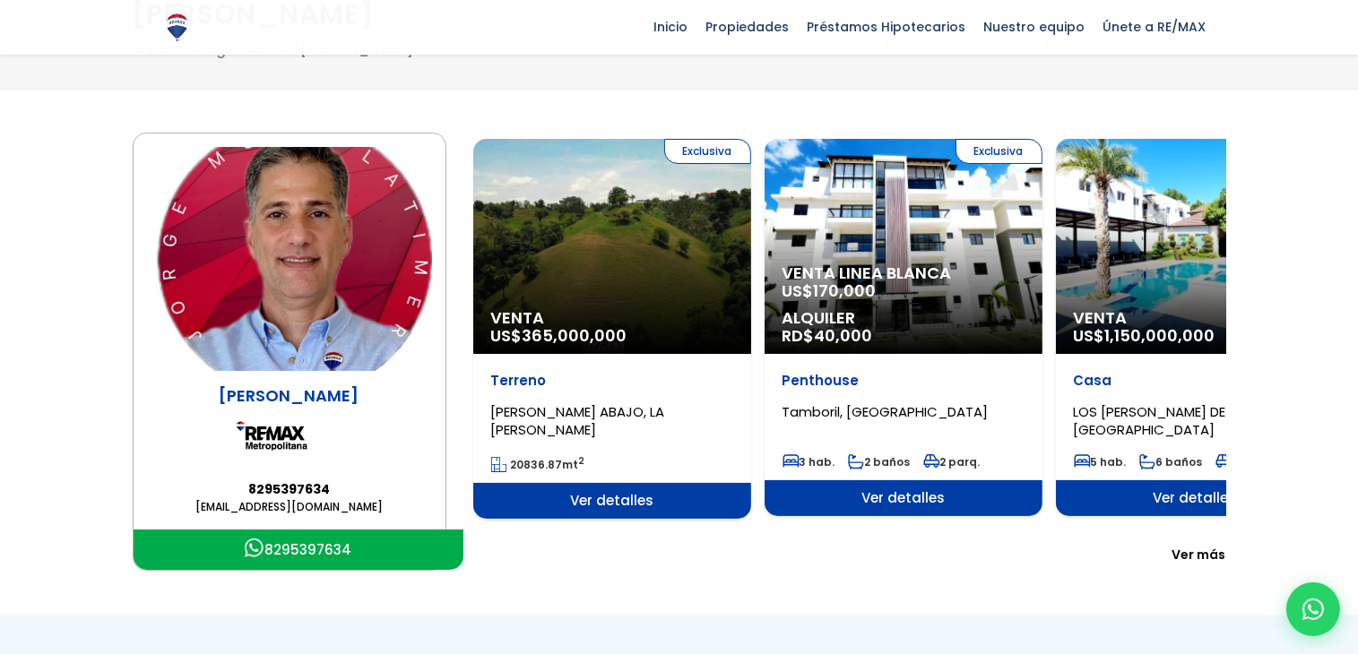
scroll to position [108, 0]
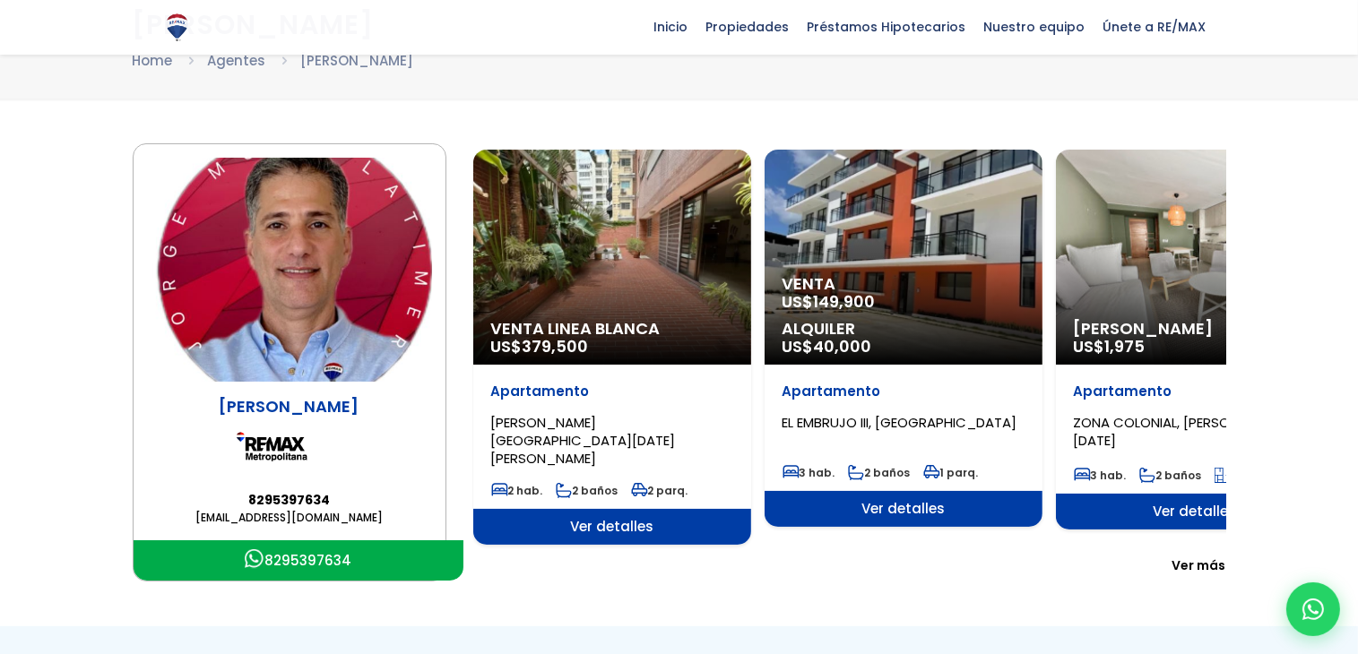
click at [1186, 556] on span "Ver más" at bounding box center [1199, 565] width 54 height 18
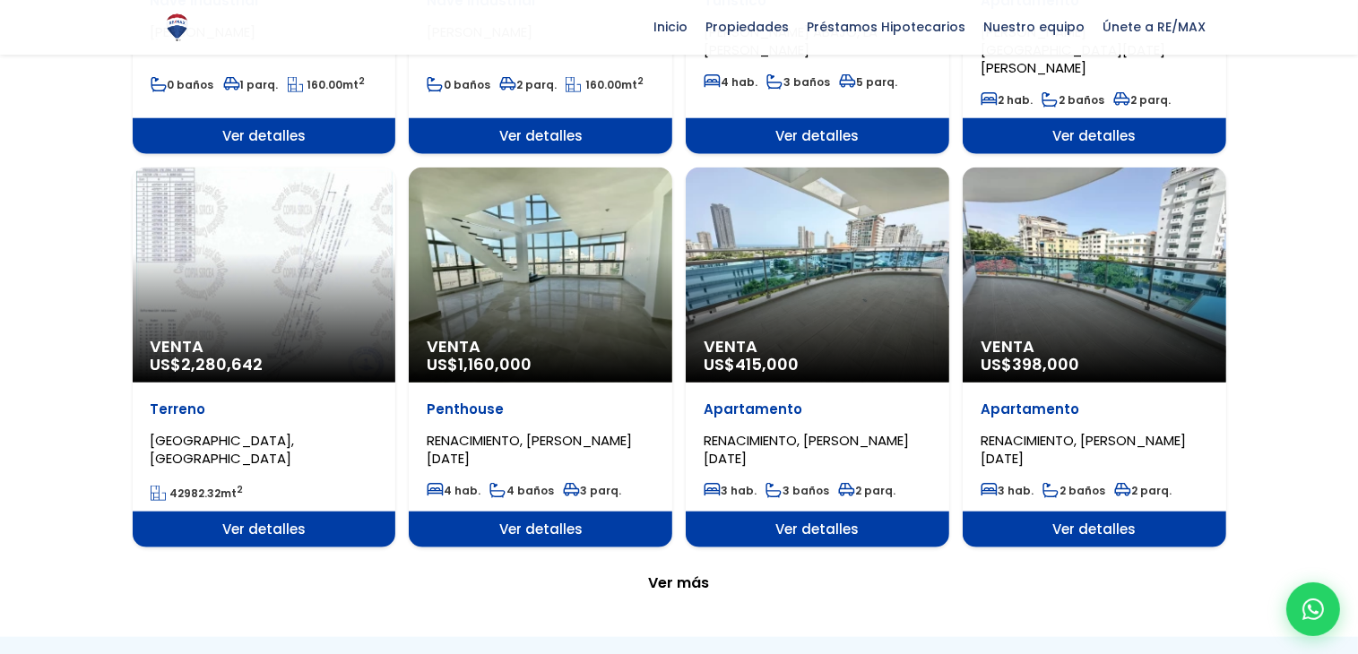
scroll to position [1756, 0]
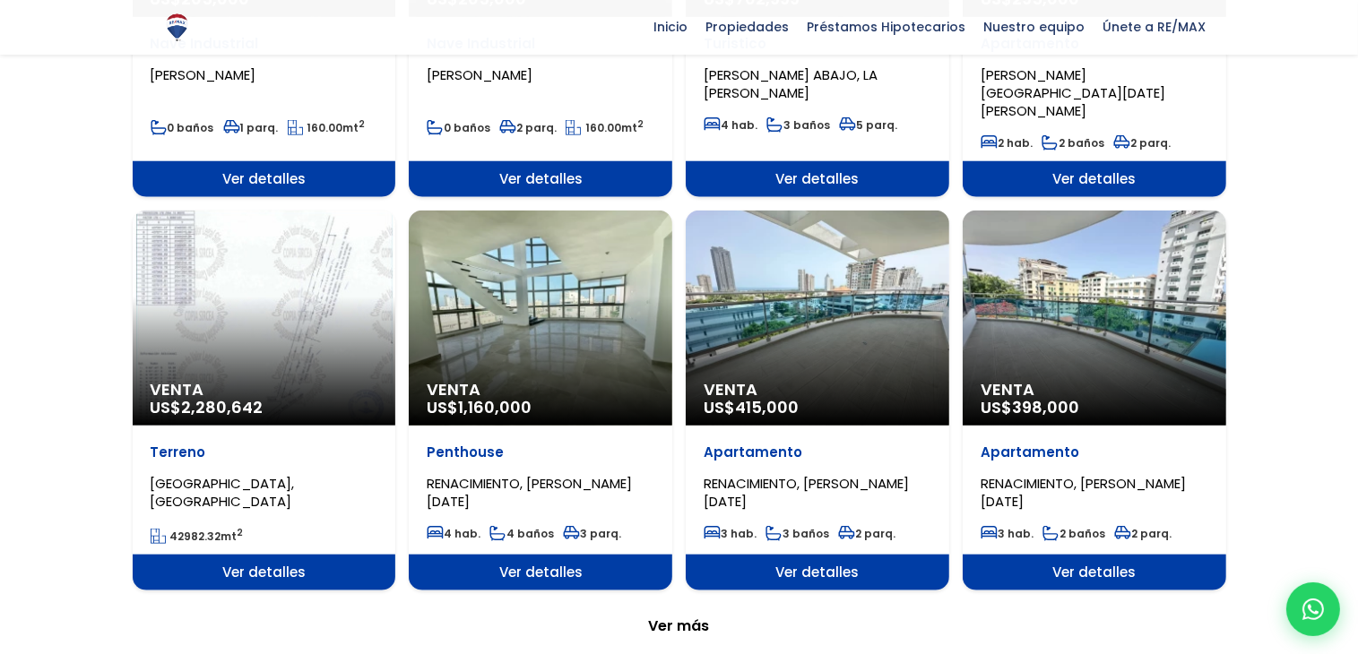
click at [454, 278] on div "Venta US$ 1,160,000" at bounding box center [540, 318] width 263 height 215
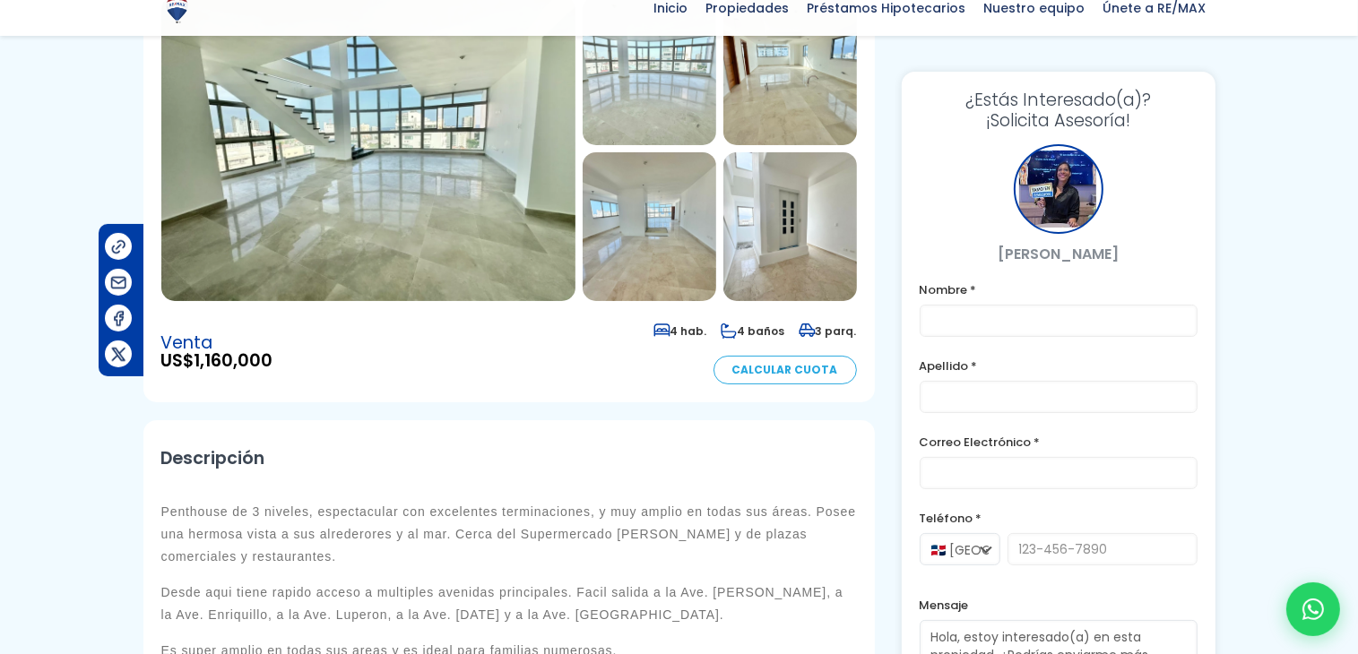
scroll to position [287, 0]
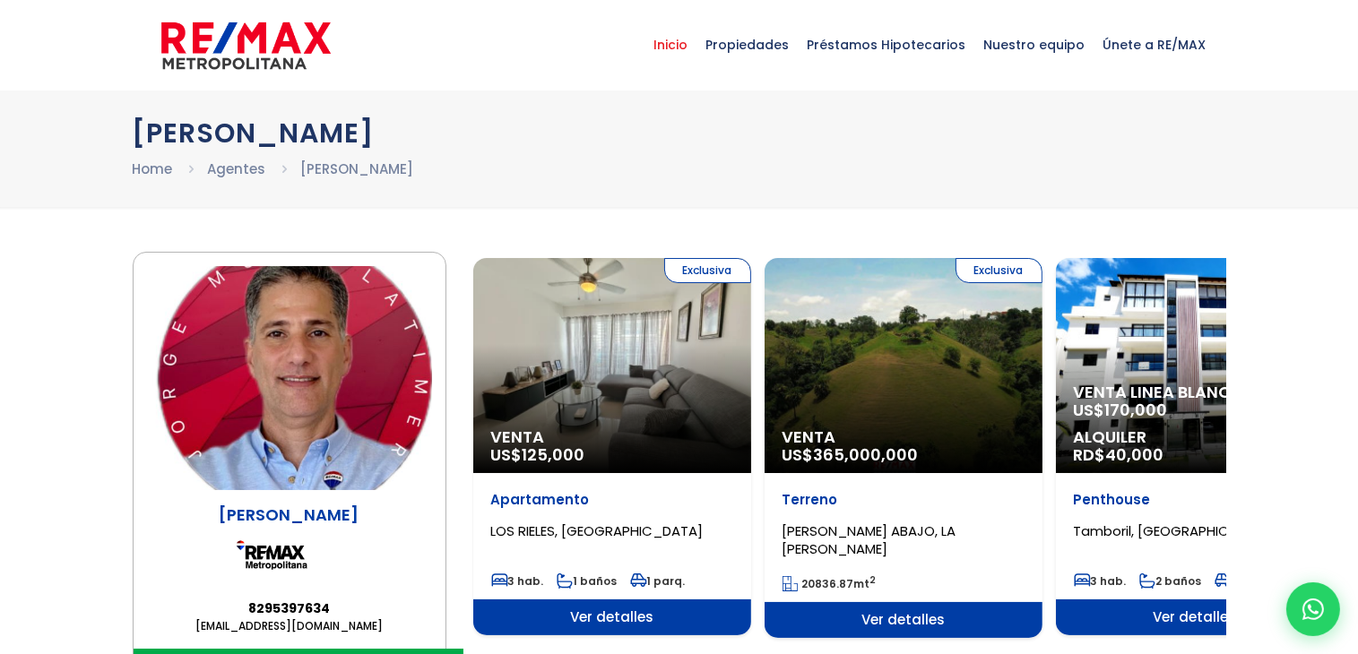
click at [691, 49] on span "Inicio" at bounding box center [671, 45] width 52 height 54
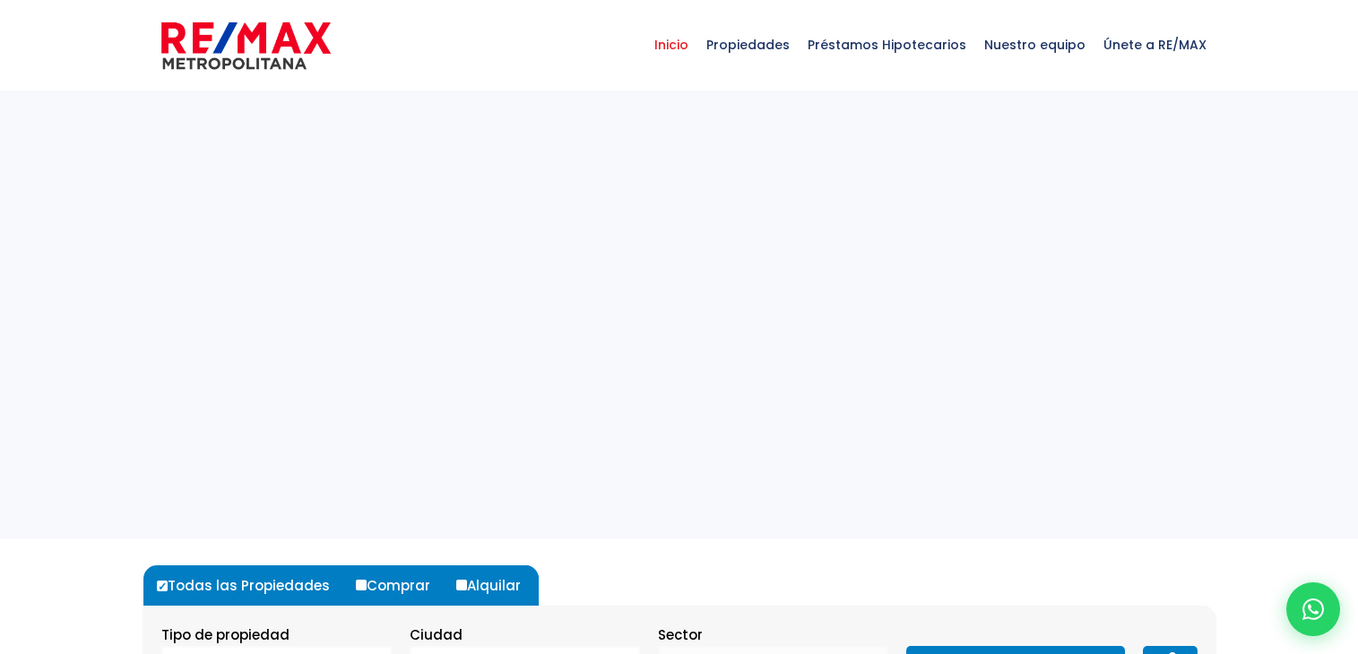
select select
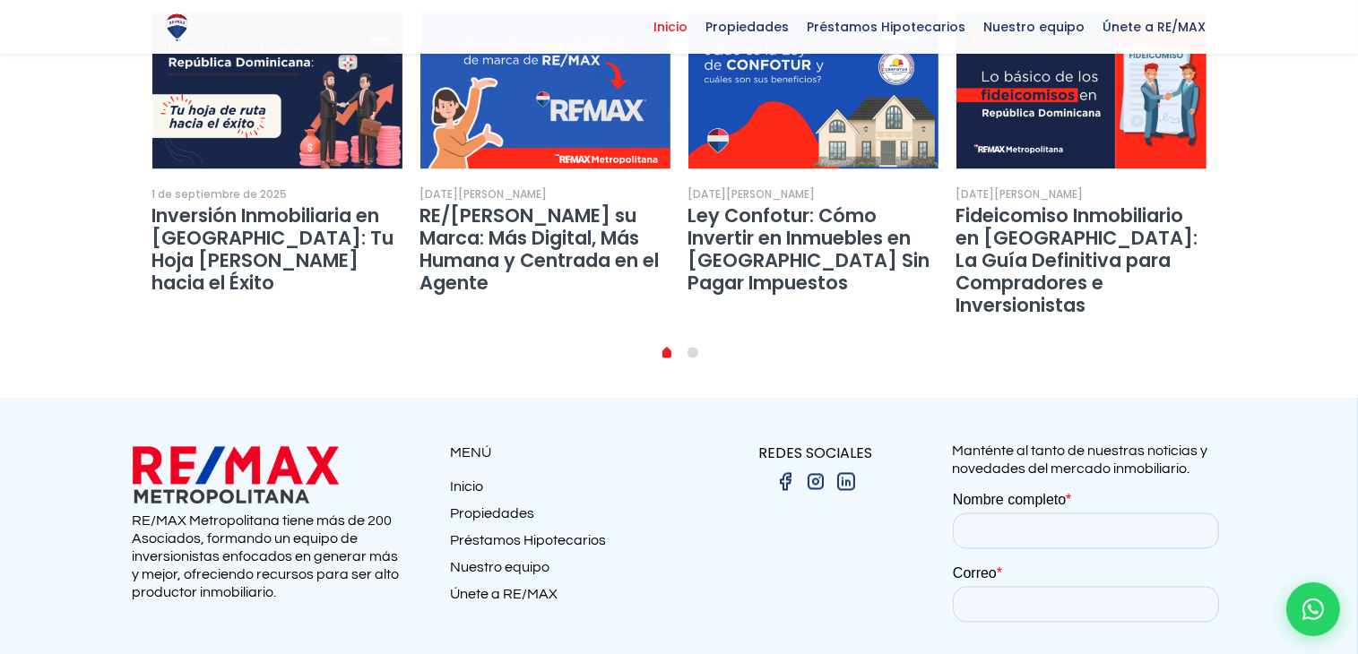
scroll to position [3487, 0]
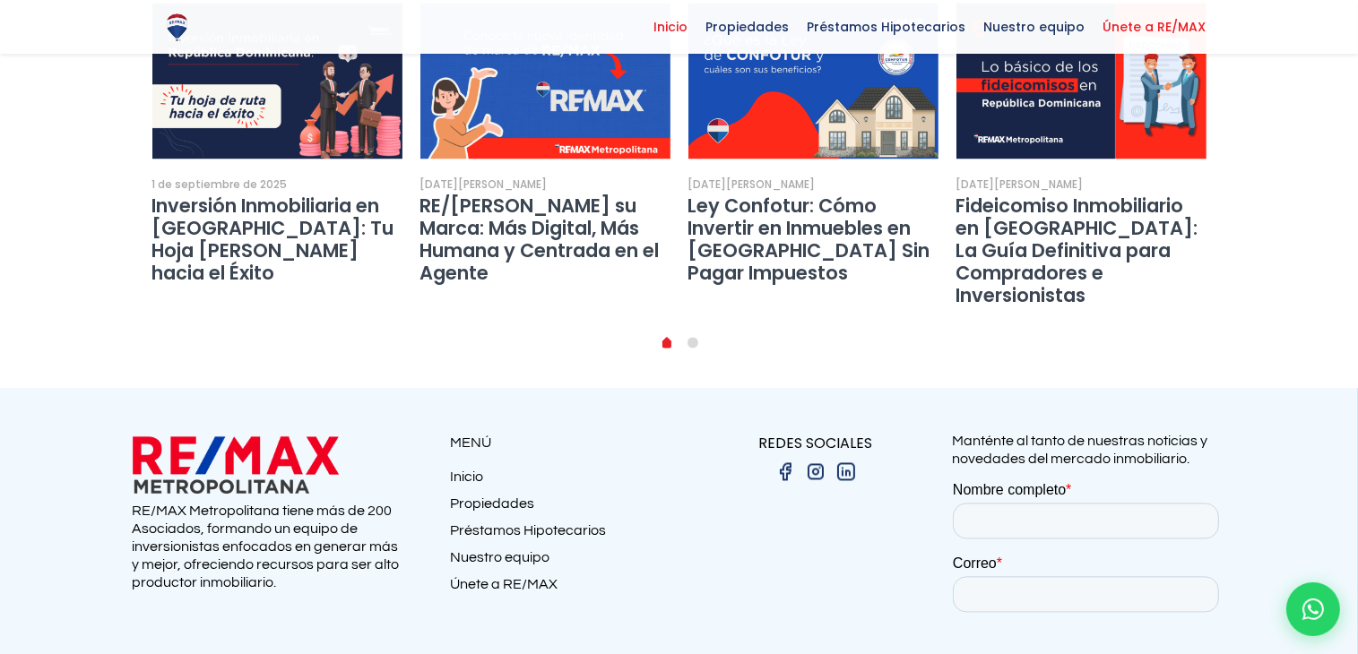
click at [1158, 27] on span "Únete a RE/MAX" at bounding box center [1154, 26] width 121 height 27
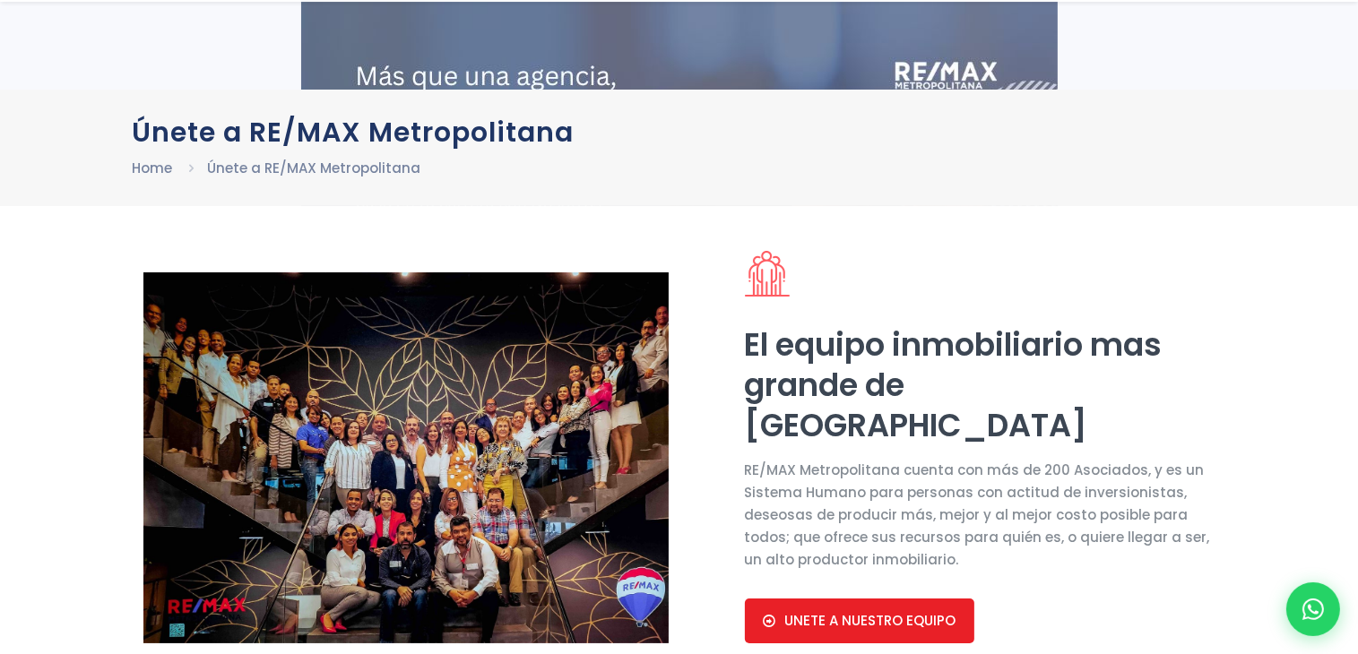
scroll to position [491, 0]
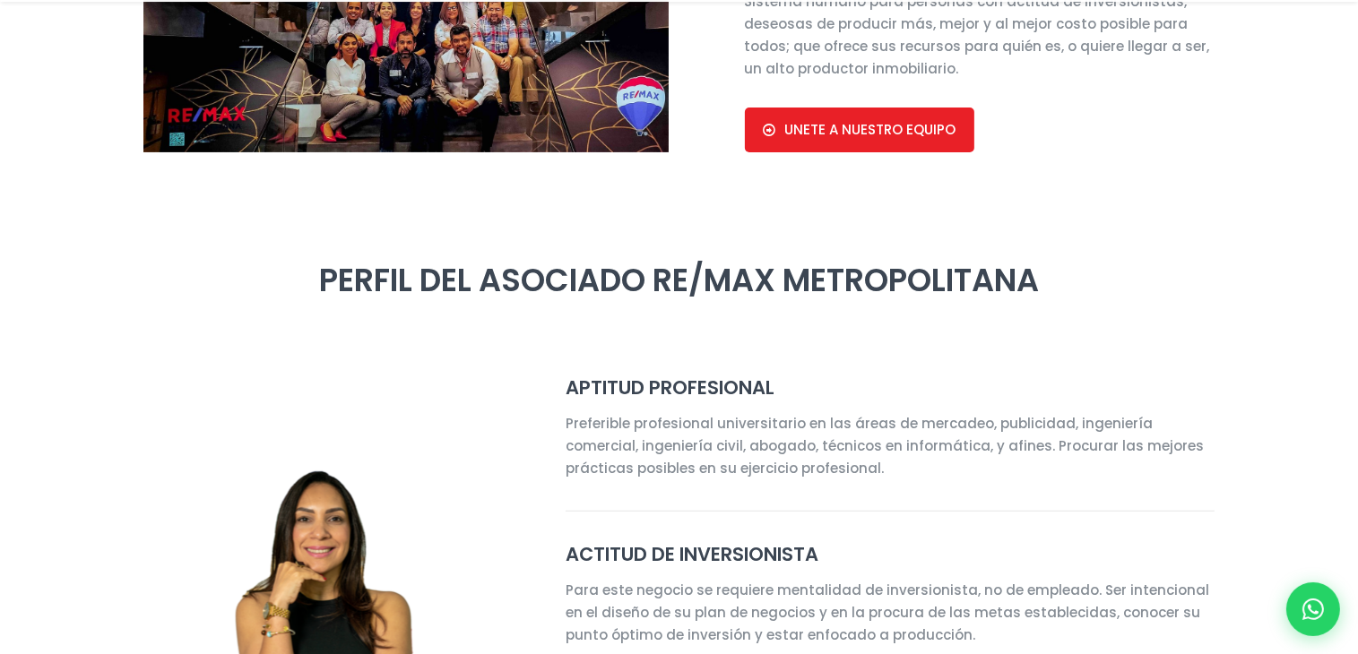
select select "US"
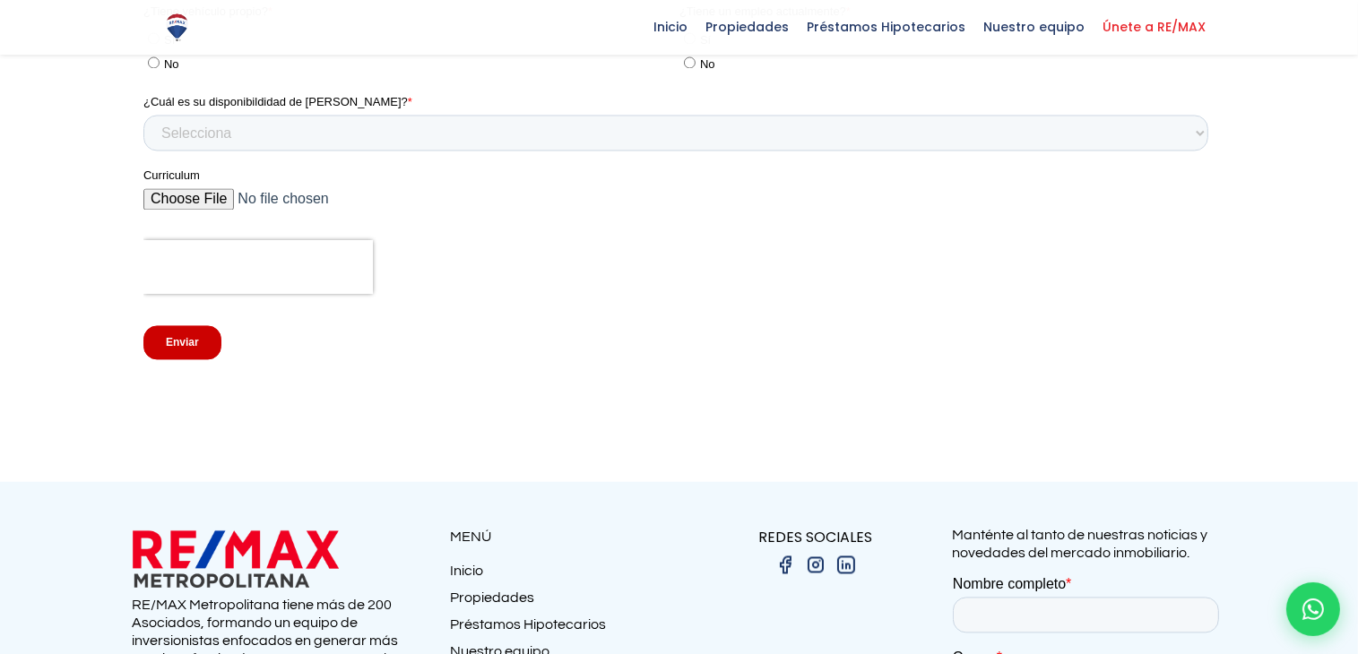
scroll to position [3695, 0]
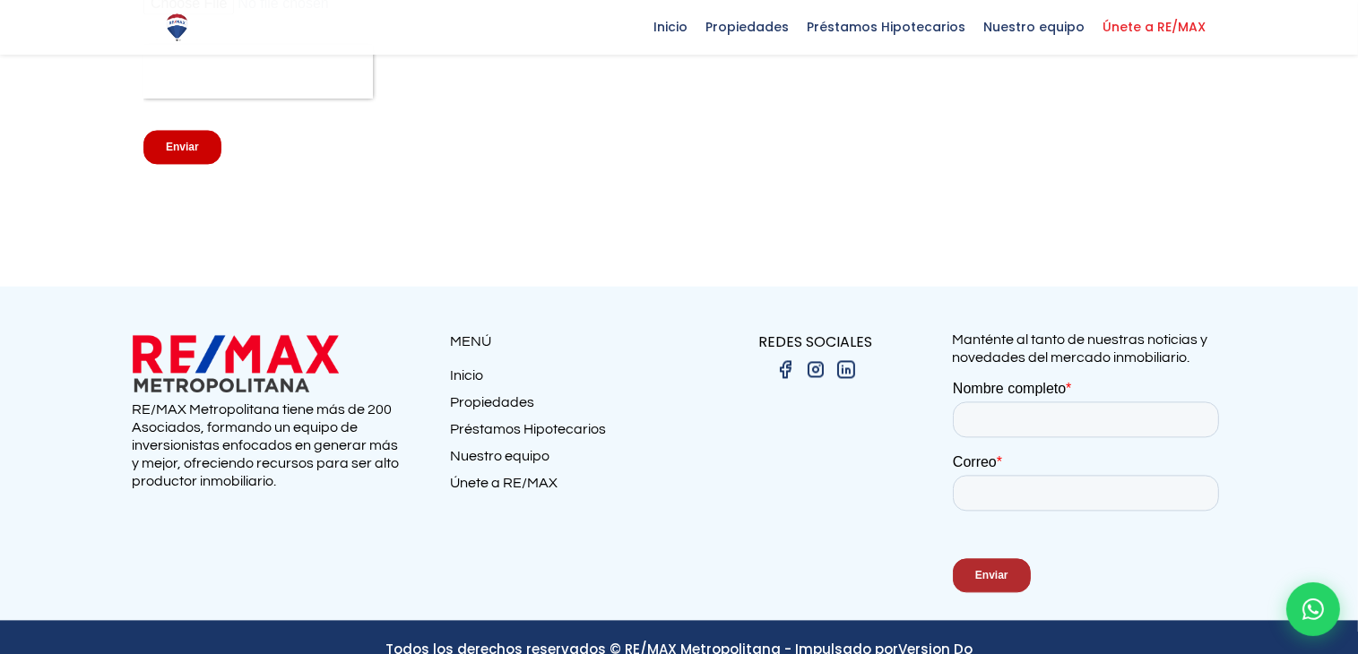
click at [534, 447] on link "Nuestro equipo" at bounding box center [565, 460] width 229 height 27
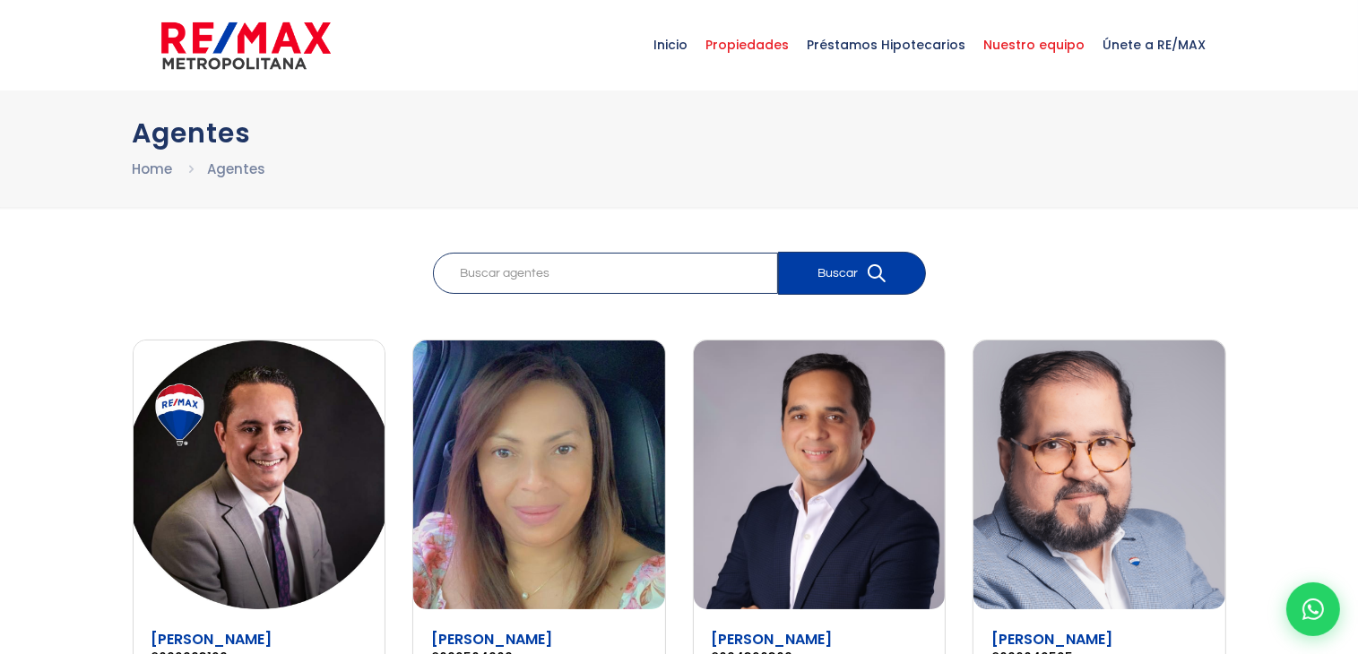
click at [724, 58] on span "Propiedades" at bounding box center [747, 45] width 101 height 54
click at [696, 46] on span "Inicio" at bounding box center [671, 45] width 52 height 54
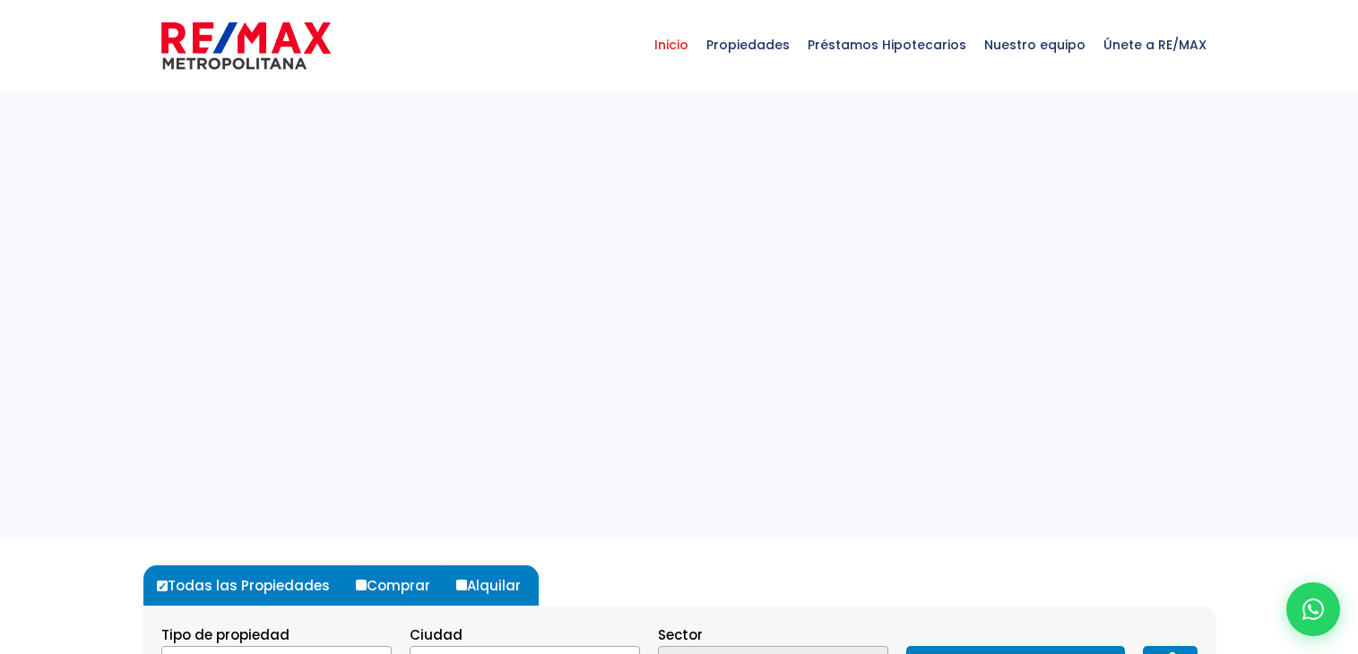
select select
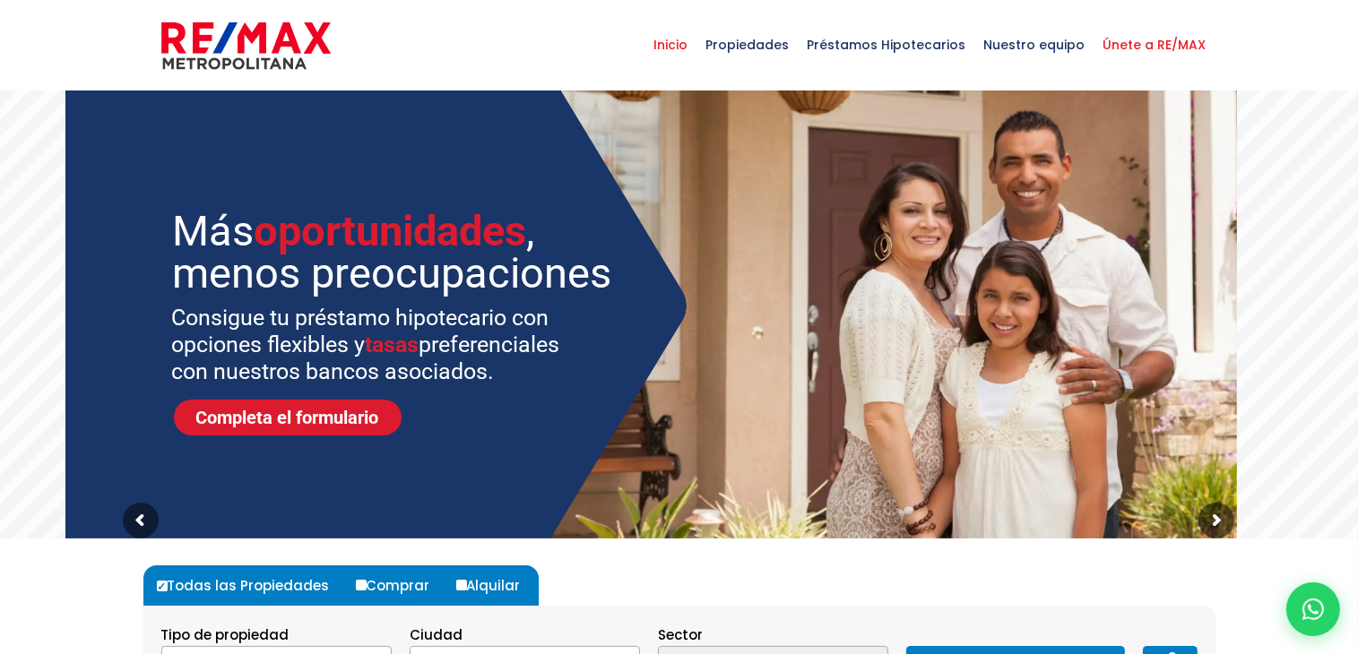
click at [1118, 47] on span "Únete a RE/MAX" at bounding box center [1154, 45] width 121 height 54
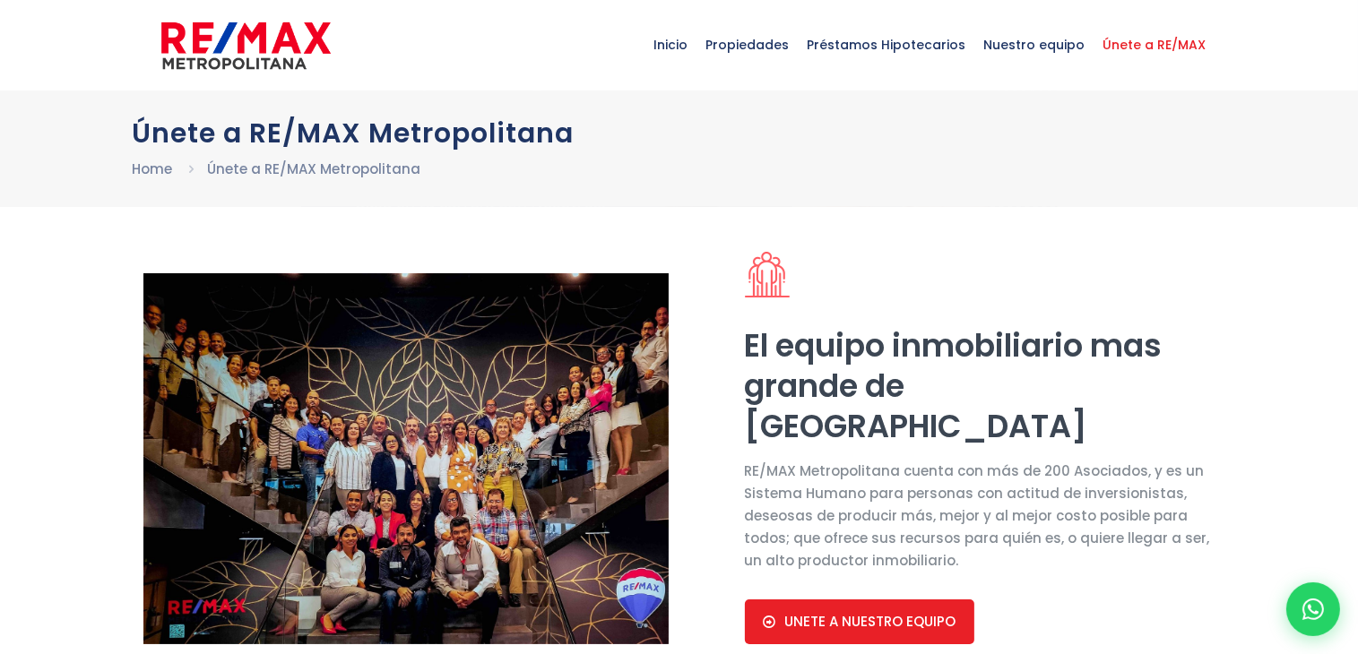
click at [879, 618] on span "UNETE A NUESTRO EQUIPO" at bounding box center [870, 622] width 171 height 16
select select "US"
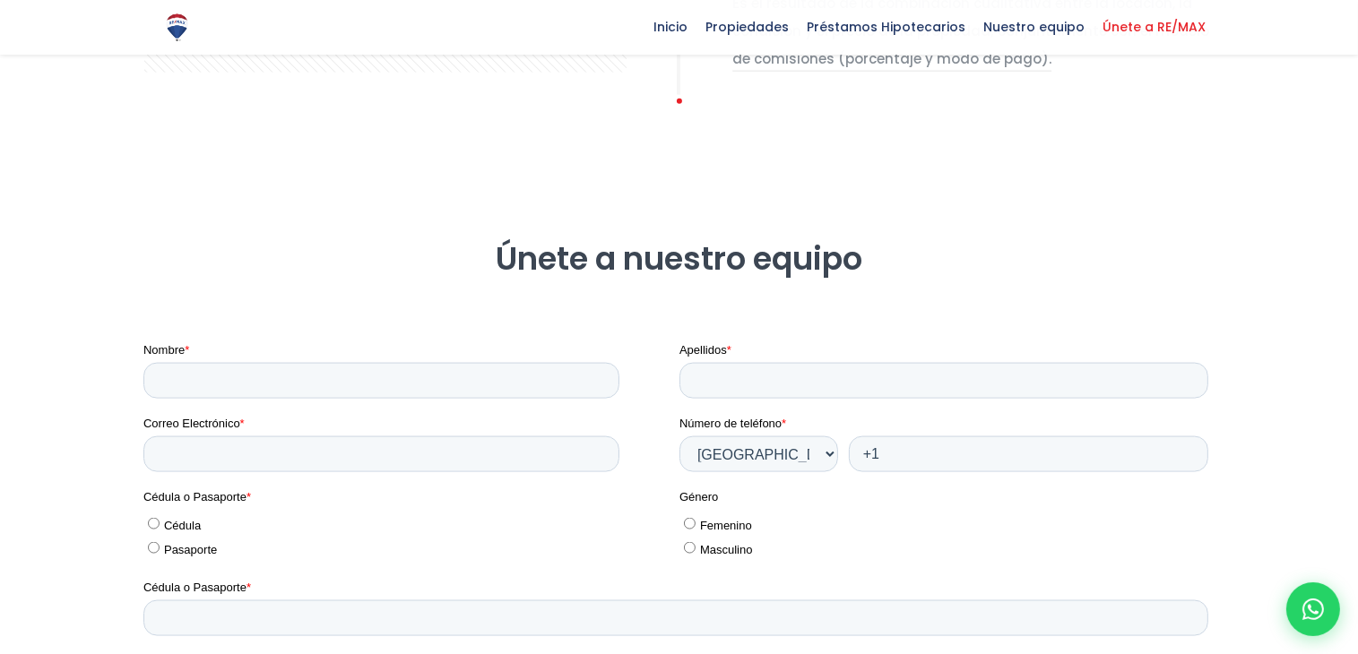
scroll to position [2403, 0]
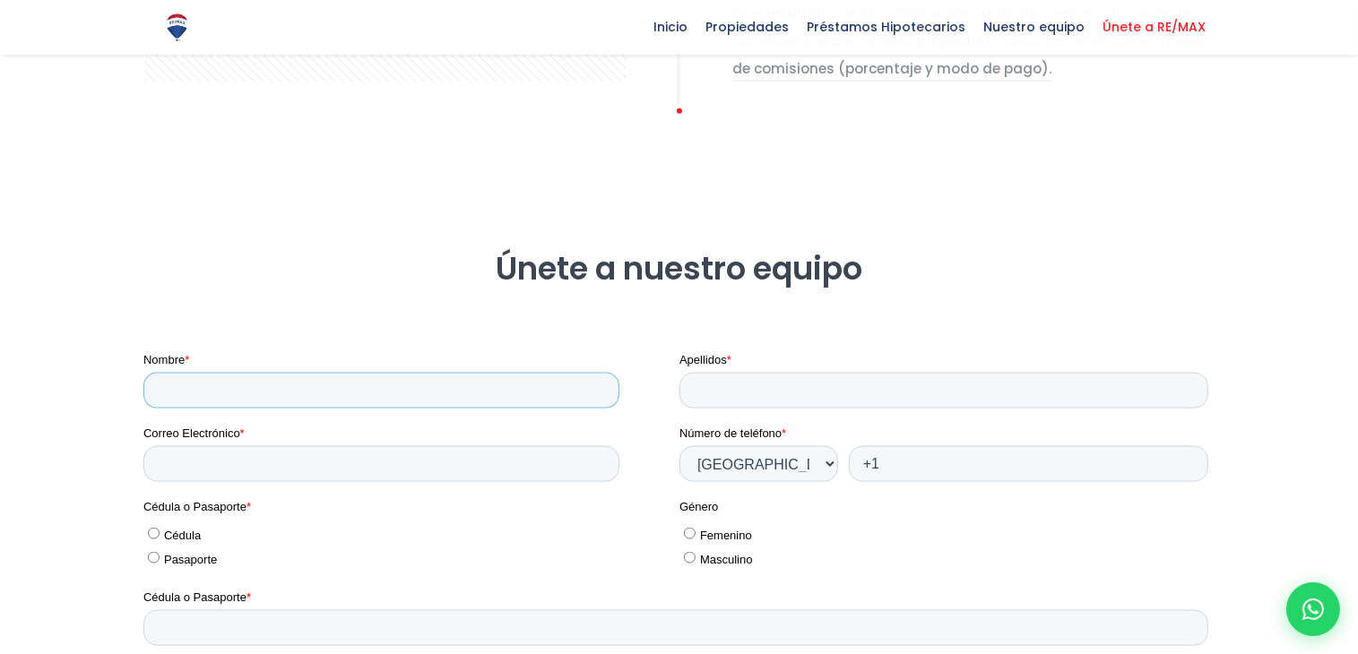
click at [388, 379] on input "Nombre *" at bounding box center [380, 390] width 476 height 36
type input "O"
type input "[PERSON_NAME]"
click at [756, 396] on input "Apellidos *" at bounding box center [942, 390] width 529 height 36
click at [814, 388] on input "[PERSON_NAME]" at bounding box center [942, 390] width 529 height 36
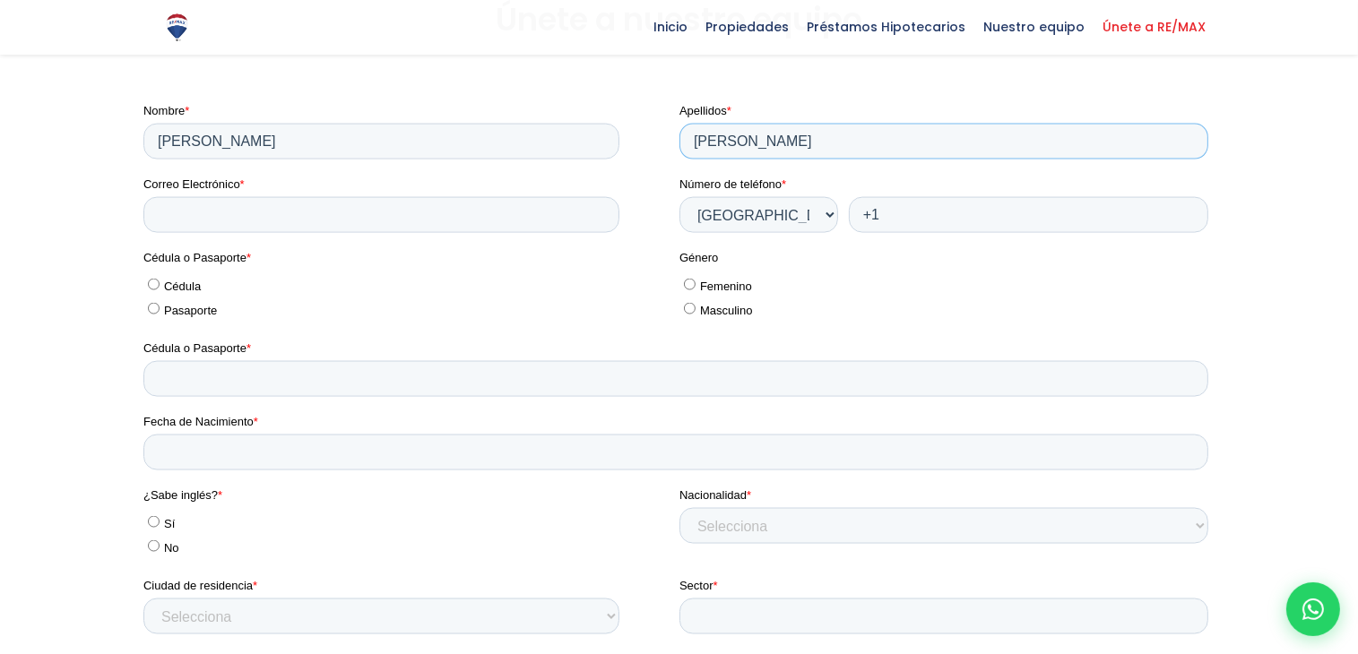
scroll to position [2663, 0]
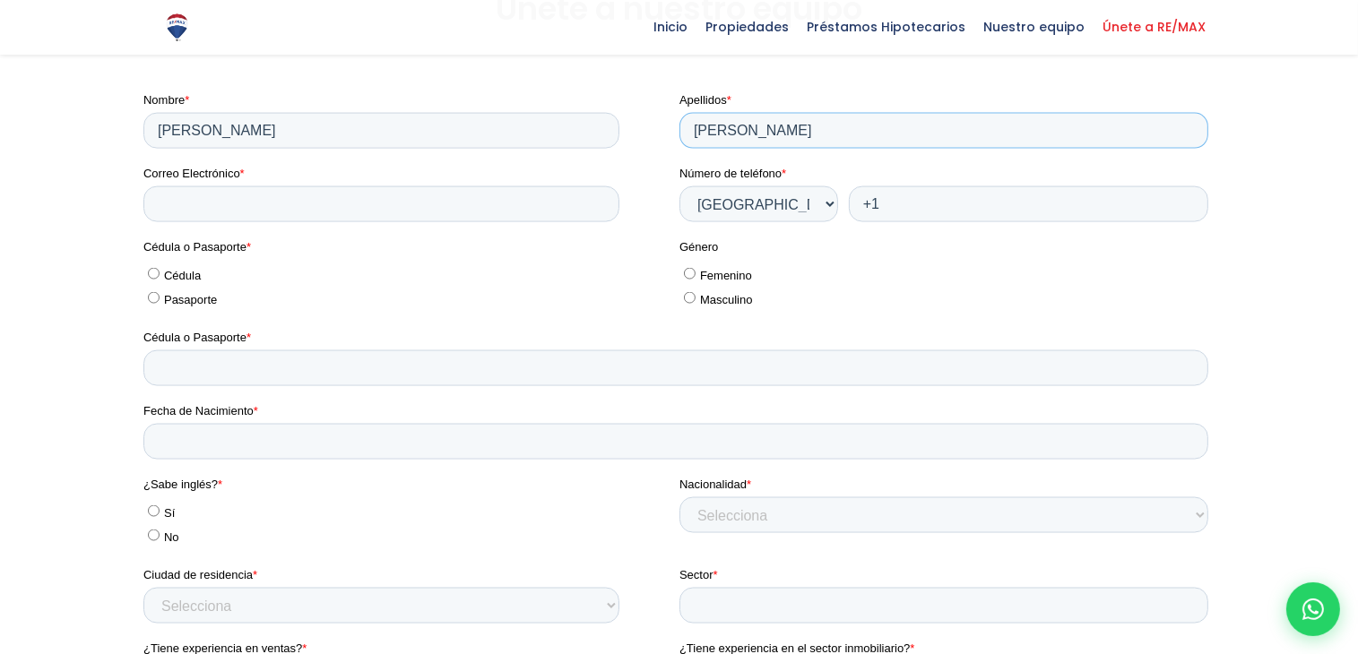
type input "[PERSON_NAME]"
click at [328, 211] on input "Correo Electrónico *" at bounding box center [380, 203] width 476 height 36
type input "ivanneftalirios@gmail.com"
click at [883, 205] on input "+1" at bounding box center [1027, 203] width 359 height 36
type input "+1 4708449472"
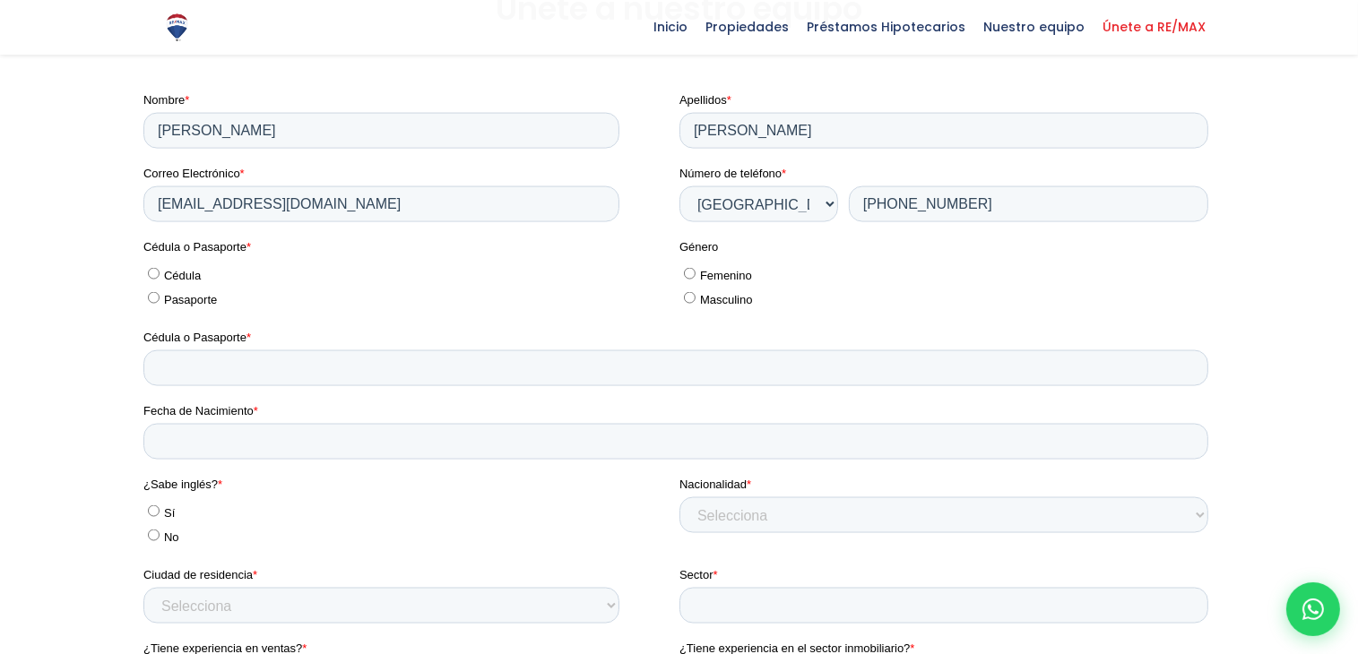
click at [155, 297] on input "Pasaporte" at bounding box center [153, 297] width 12 height 12
radio input "true"
click at [688, 302] on input "Masculino" at bounding box center [689, 297] width 12 height 12
radio input "true"
click at [306, 370] on input "Cédula o Pasaporte *" at bounding box center [674, 367] width 1065 height 36
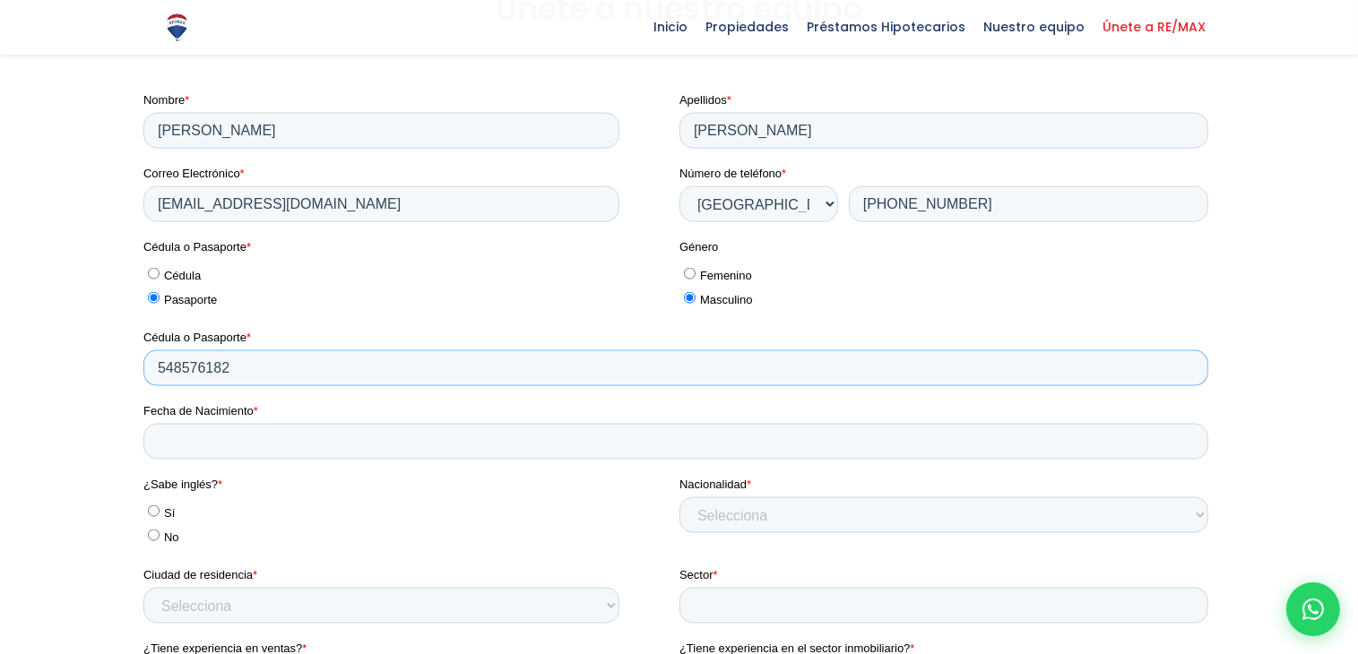
type input "548576182"
click at [255, 447] on input "Fecha de Nacimiento *" at bounding box center [674, 441] width 1065 height 36
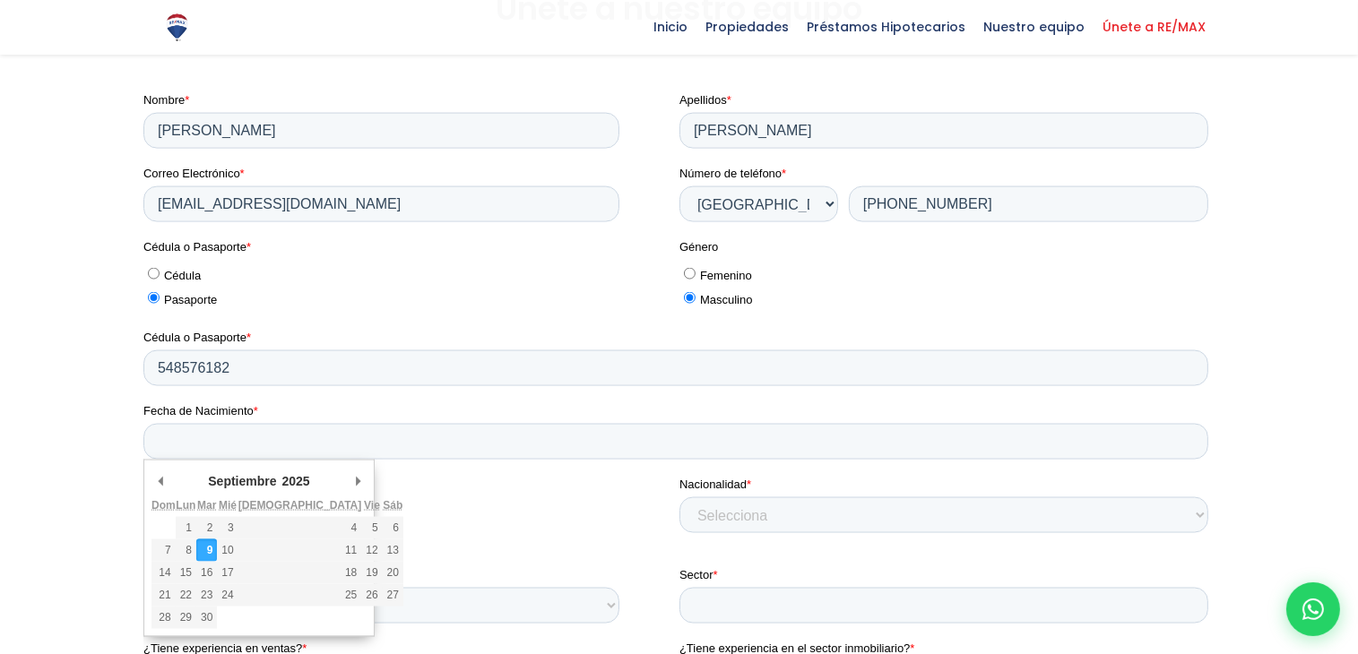
scroll to position [4, 0]
click at [252, 478] on select "Enero Febrero Marzo Abril Mayo Junio Julio Agosto Septiembre Octubre Noviembre …" at bounding box center [276, 485] width 145 height 35
click at [285, 482] on select "1925 1926 1927 1928 1929 1930 1931 1932 1933 1934 1935 1936 1937 1938 1939 1940…" at bounding box center [302, 485] width 73 height 35
type div "1967-08-25"
type input "25/08/1967"
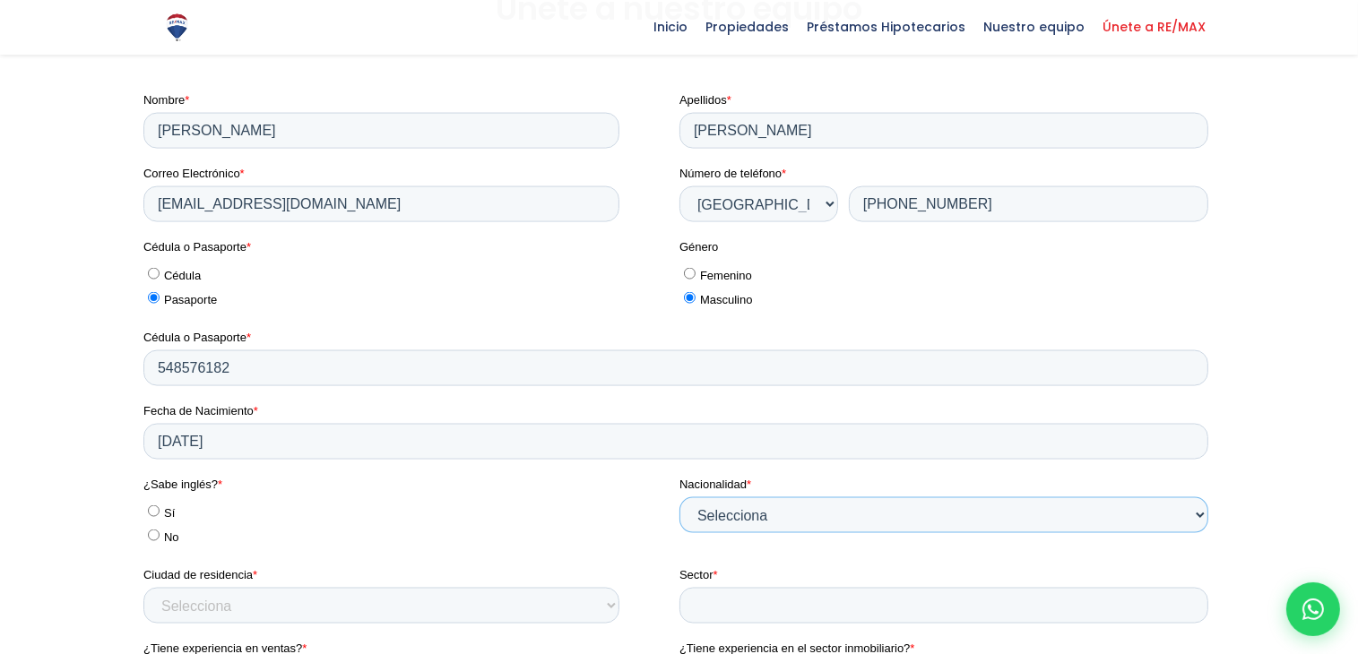
click at [769, 506] on select "Selecciona Afganistán Alemania Argentina Australia Austria Bangladés Bolivia Br…" at bounding box center [942, 514] width 529 height 36
select select "Estados Unidos"
click at [678, 496] on select "Selecciona Afganistán Alemania Argentina Australia Austria Bangladés Bolivia Br…" at bounding box center [942, 514] width 529 height 36
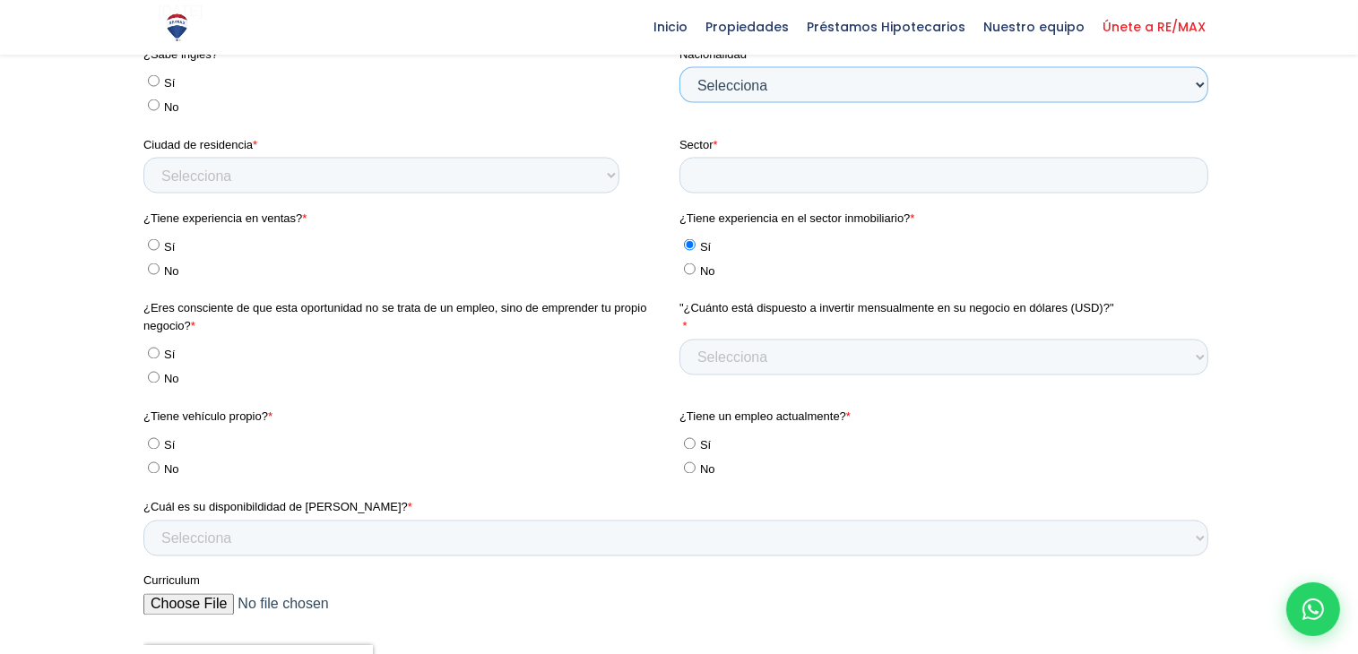
scroll to position [3098, 0]
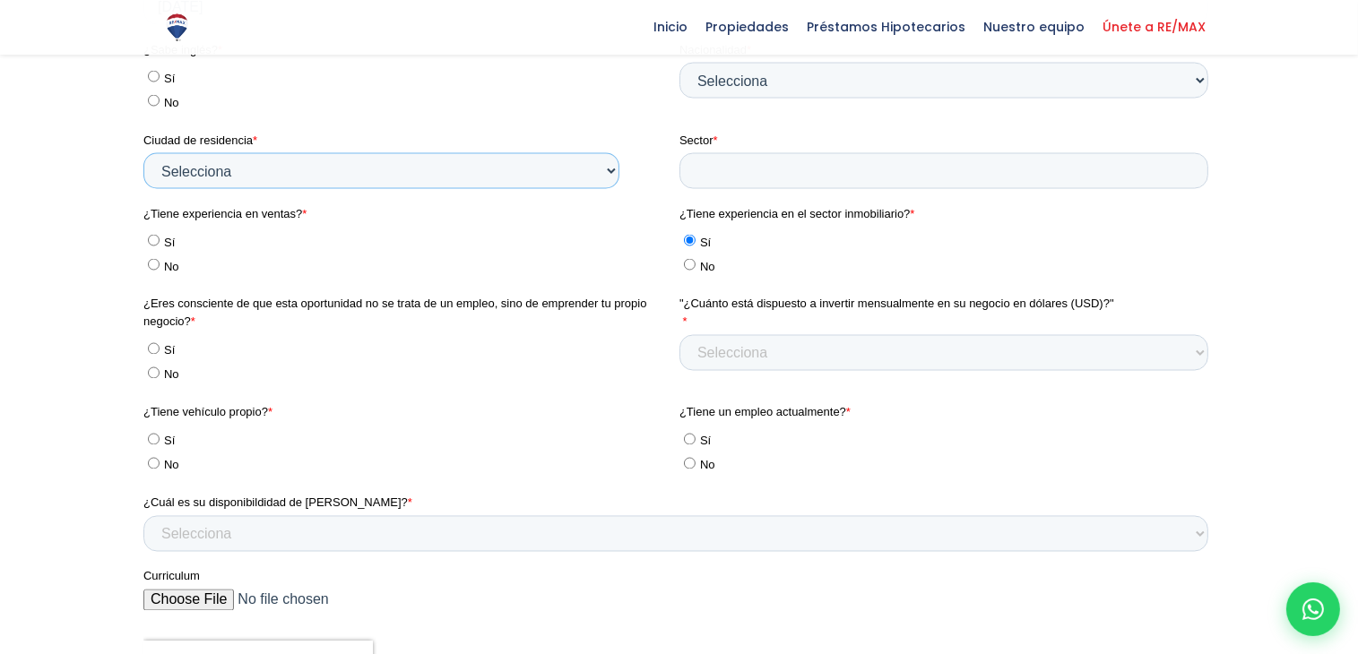
click at [359, 185] on select "Selecciona Azua Baoruco Barahona Dajabón Duarte Elías Piña El Seibo Espaillat H…" at bounding box center [380, 172] width 476 height 36
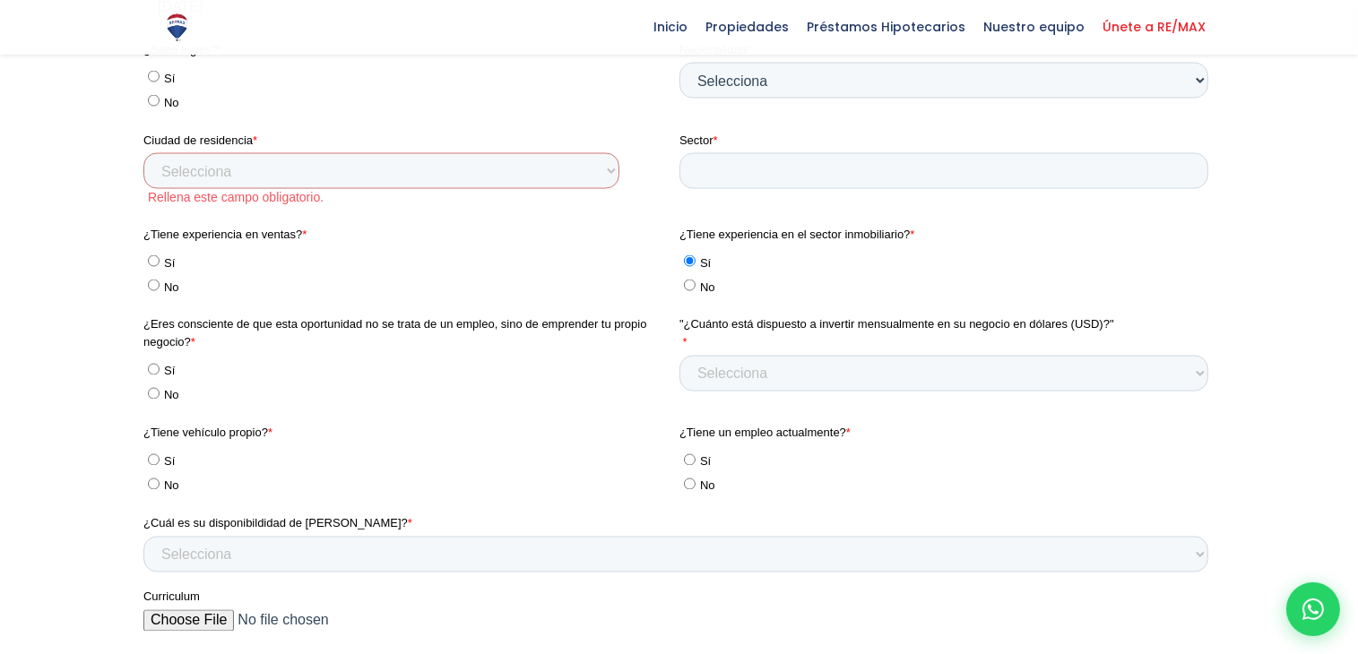
click at [1169, 473] on div "¿Tiene un empleo actualmente? * Sí No" at bounding box center [946, 463] width 536 height 74
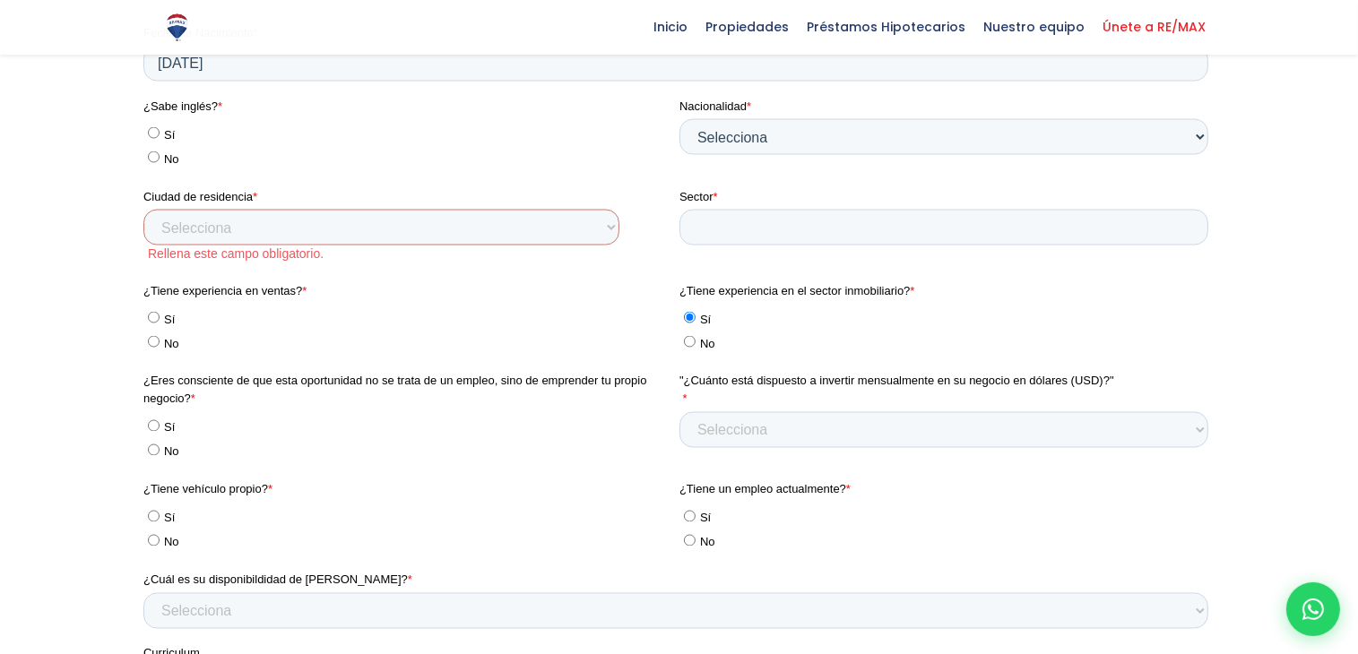
scroll to position [3047, 0]
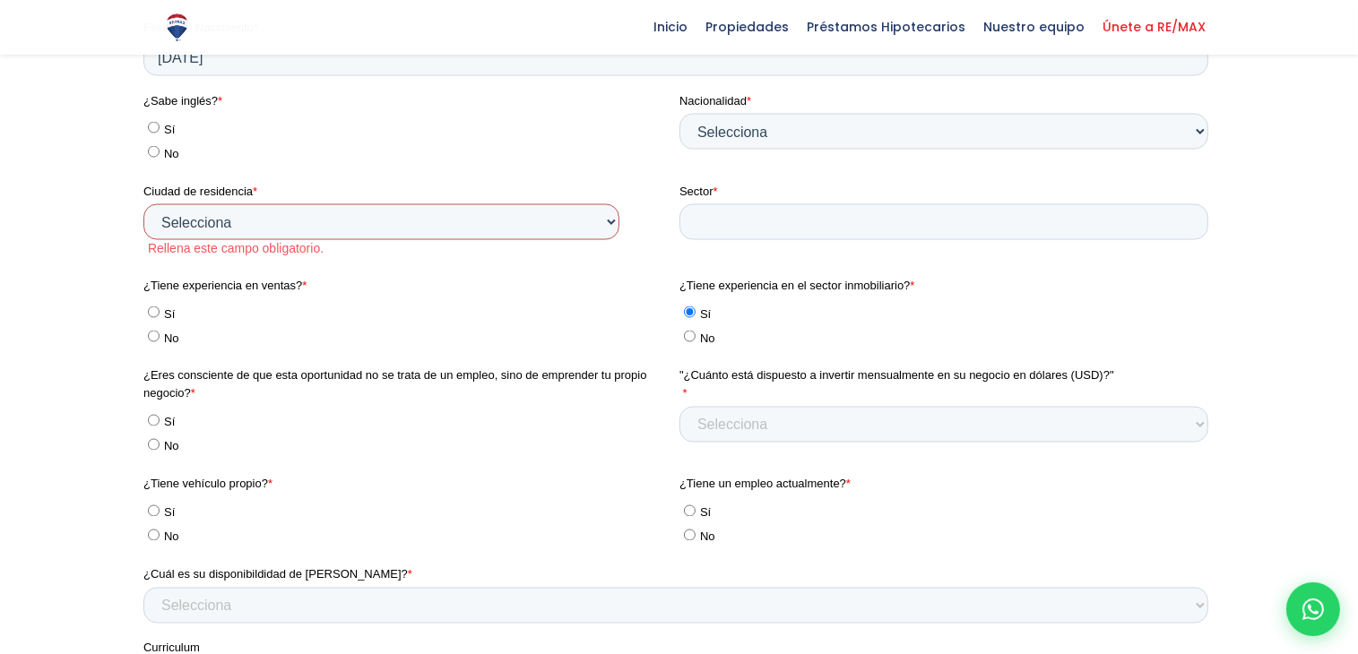
click at [508, 218] on select "Selecciona Azua Baoruco Barahona Dajabón Duarte Elías Piña El Seibo Espaillat H…" at bounding box center [380, 223] width 476 height 36
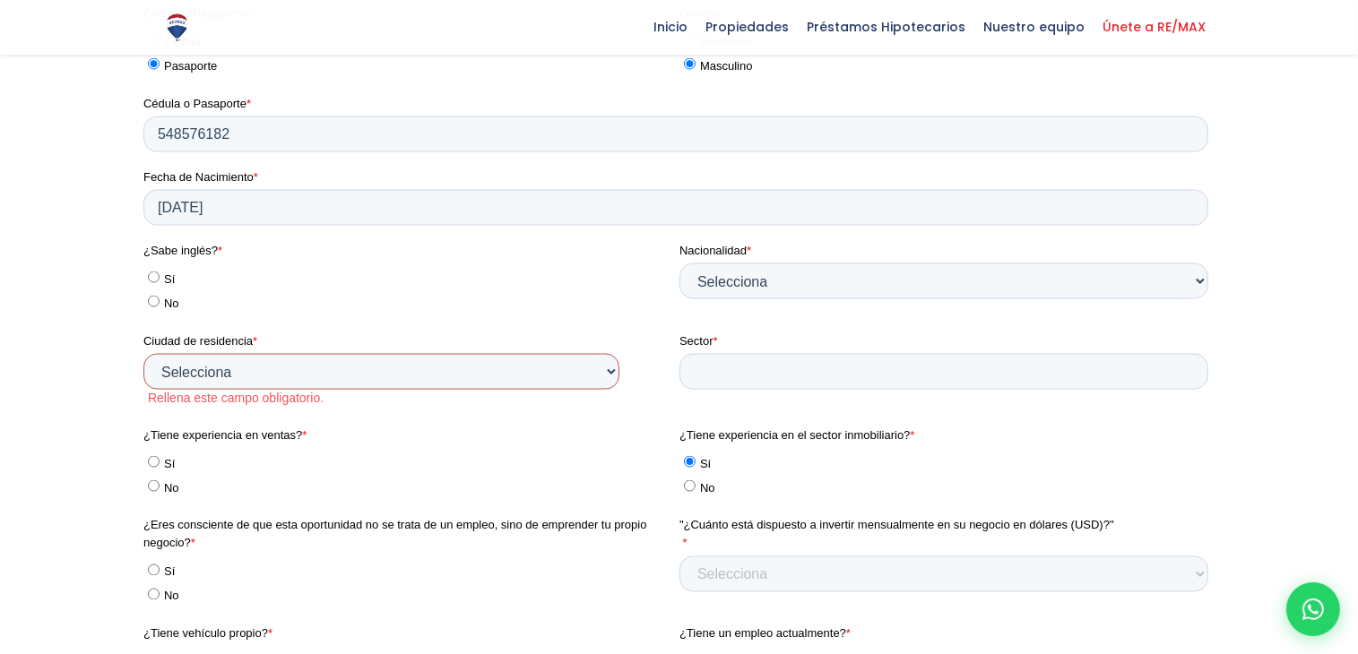
scroll to position [2893, 0]
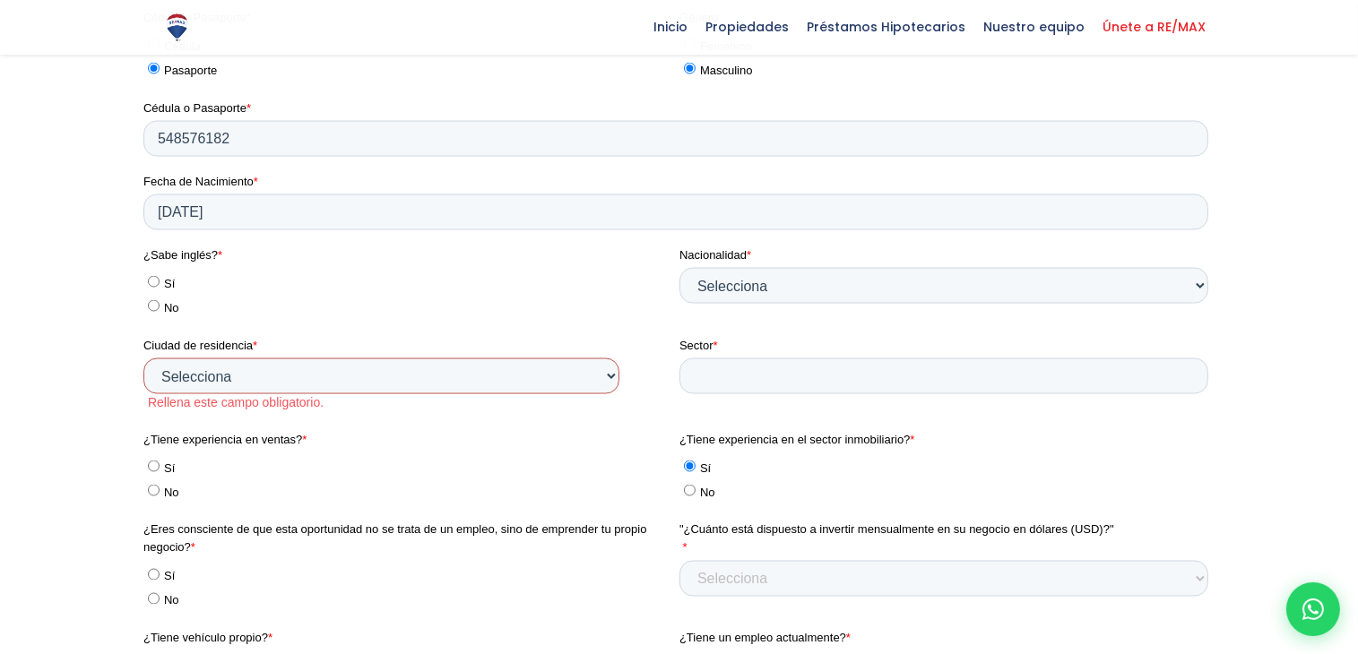
click at [596, 385] on select "Selecciona Azua Baoruco Barahona Dajabón Duarte Elías Piña El Seibo Espaillat H…" at bounding box center [380, 377] width 476 height 36
